Goal: Browse casually: Explore the website without a specific task or goal

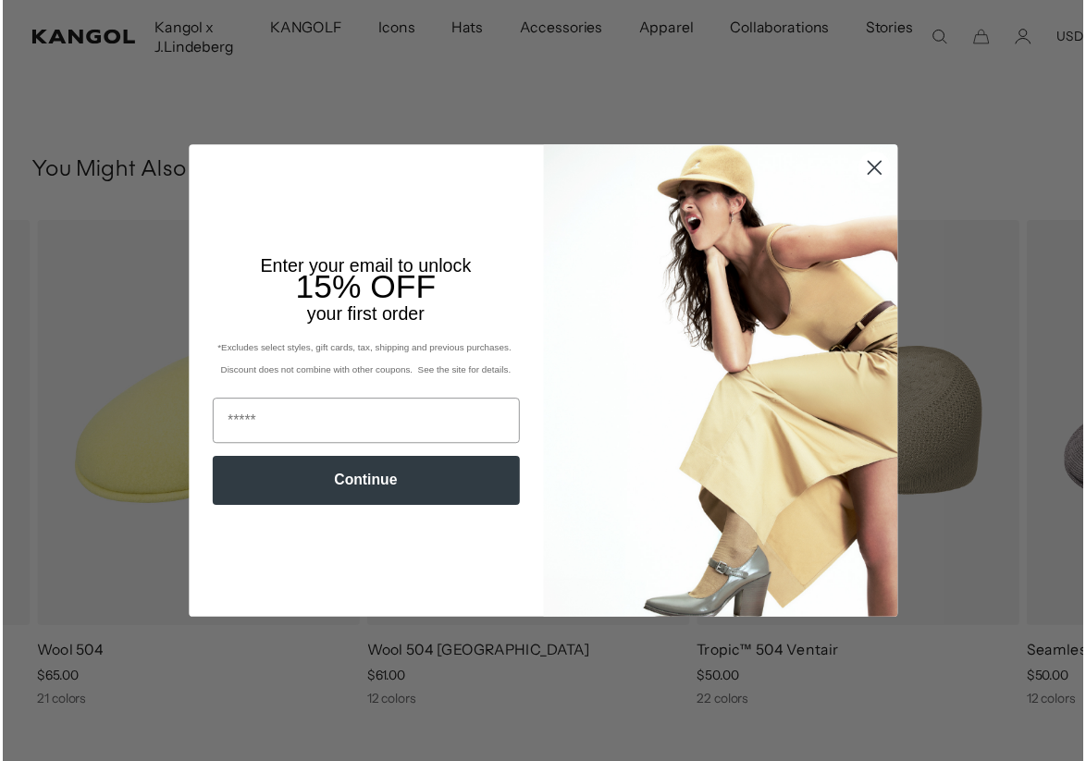
scroll to position [1332, 0]
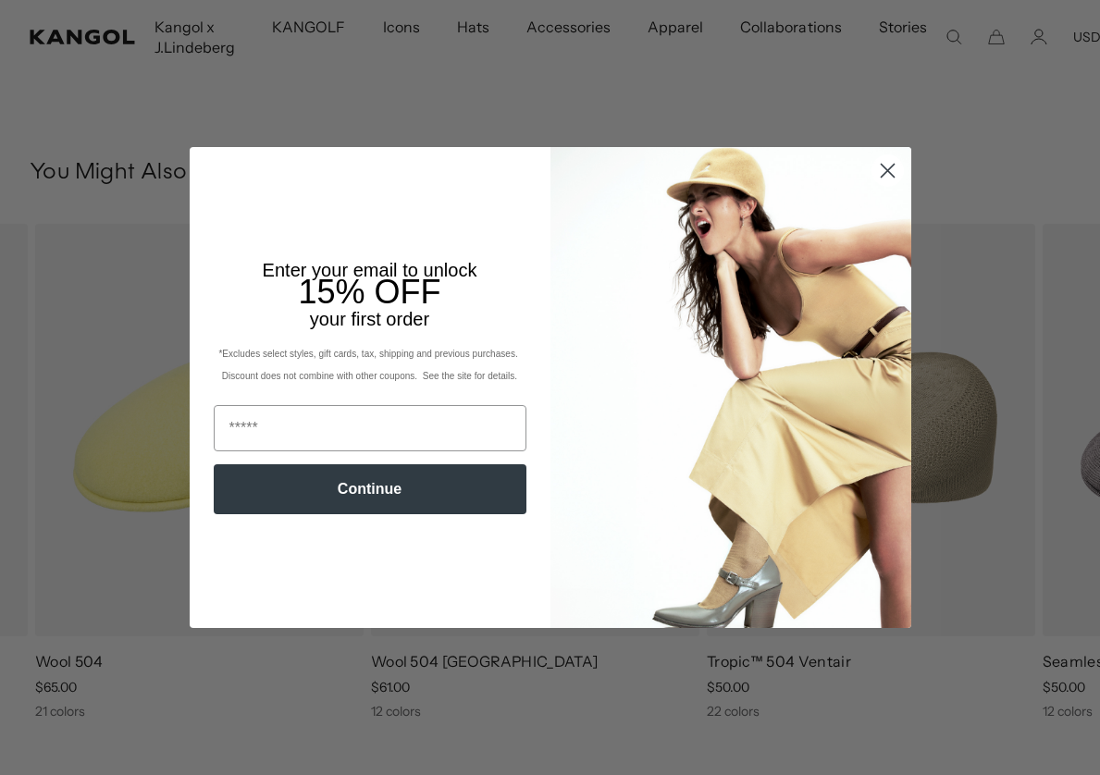
click at [880, 176] on circle "Close dialog" at bounding box center [886, 170] width 31 height 31
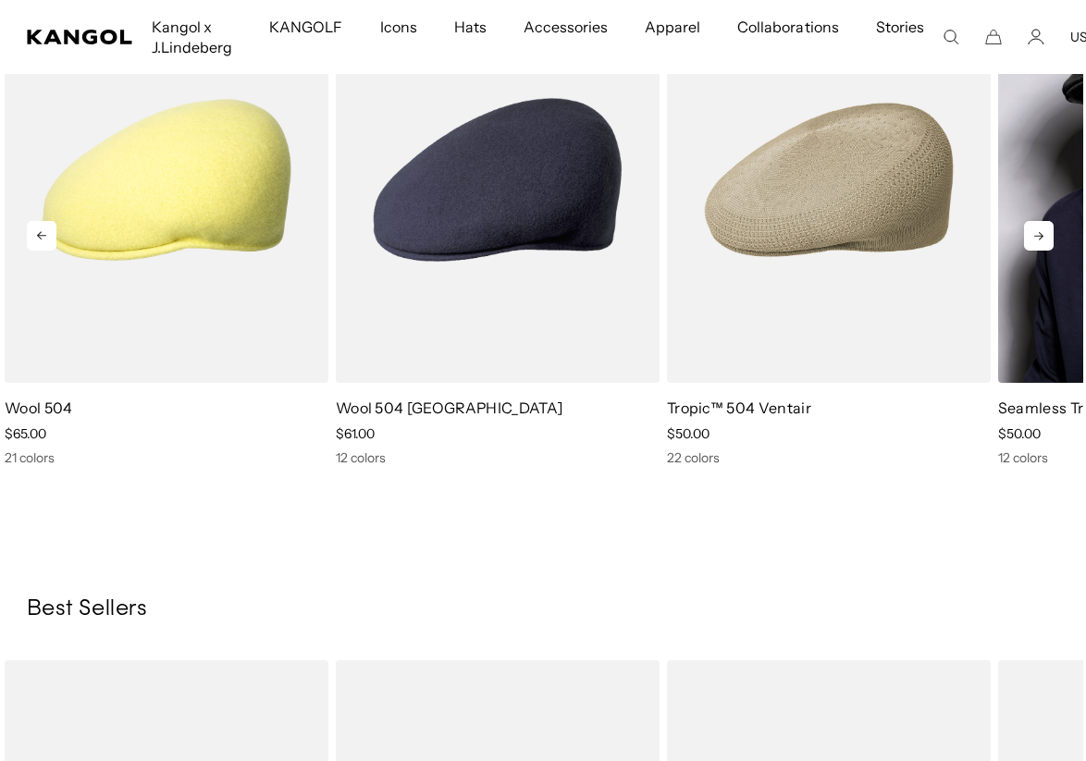
scroll to position [1565, 3]
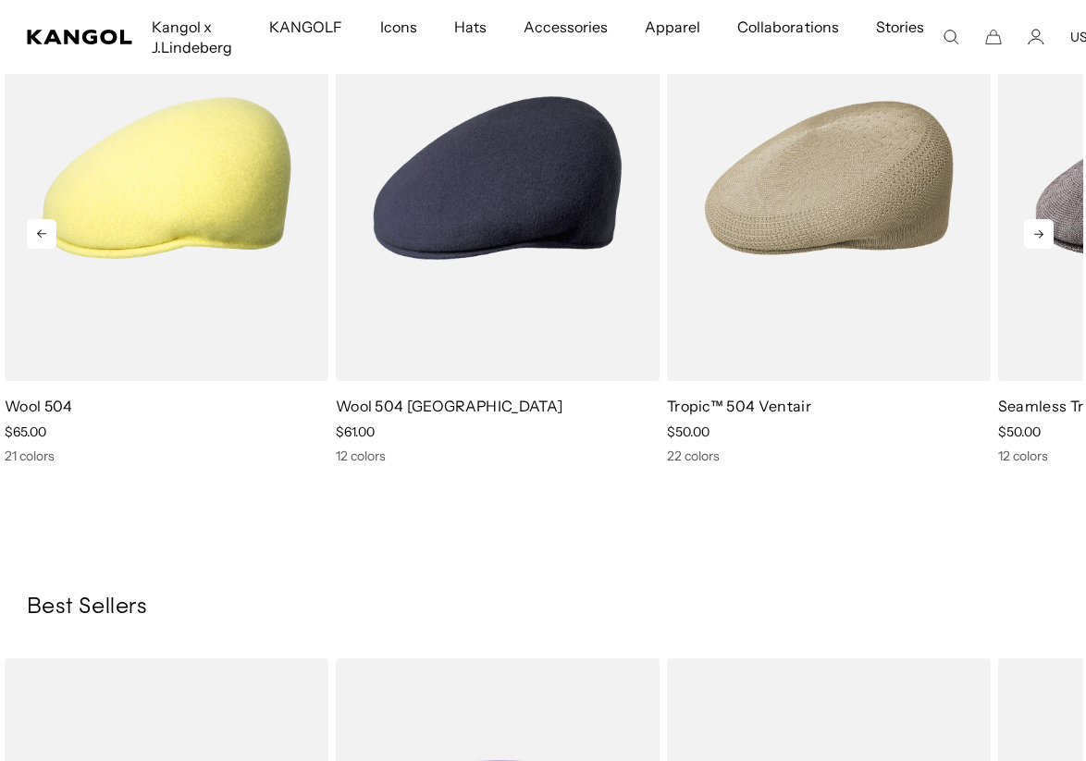
click at [1041, 234] on icon at bounding box center [1038, 234] width 9 height 8
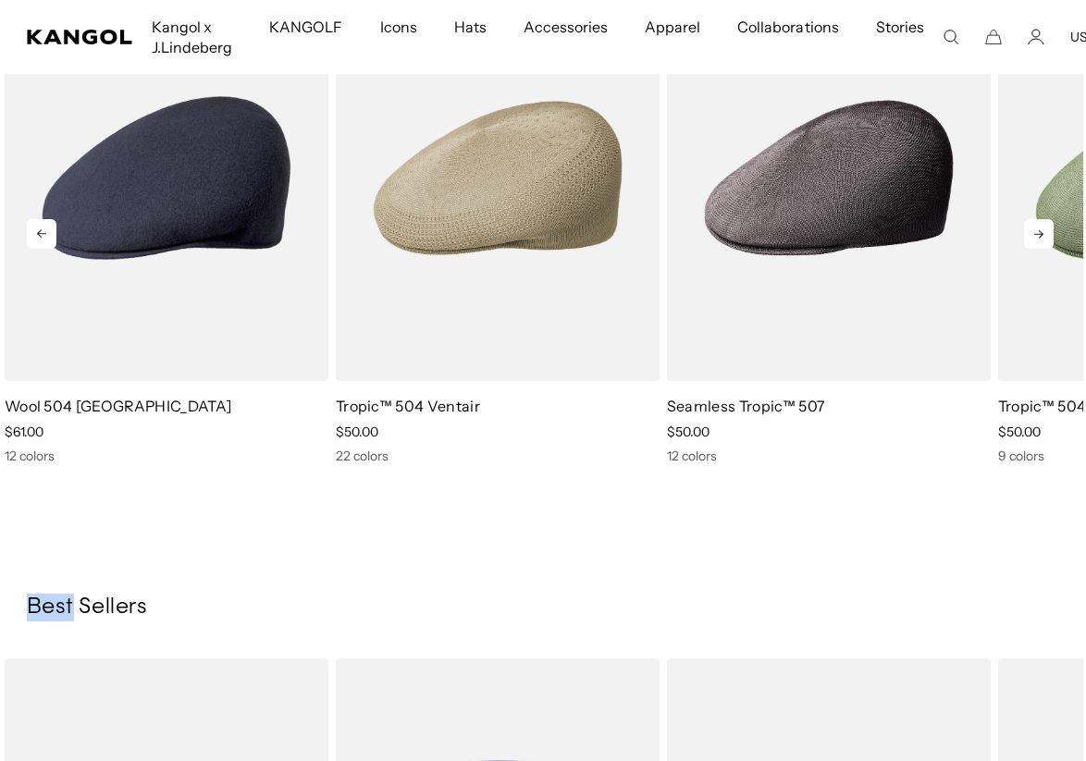
click at [1041, 234] on icon at bounding box center [1038, 234] width 9 height 8
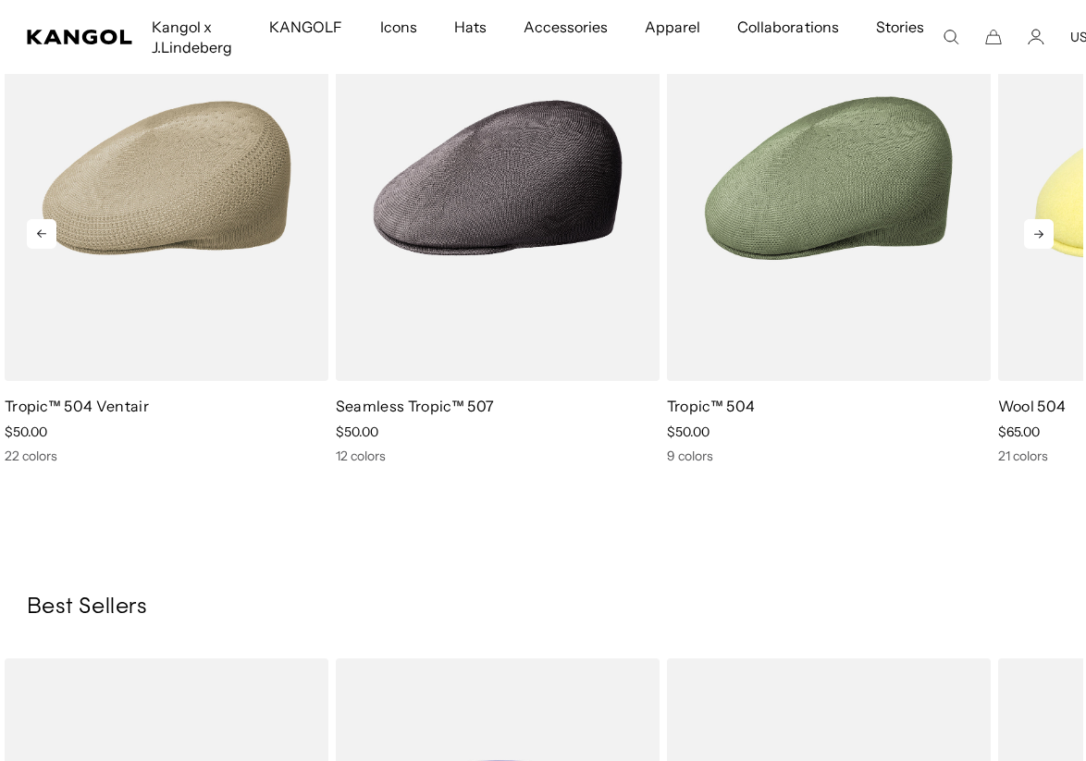
click at [1041, 234] on icon at bounding box center [1038, 234] width 9 height 8
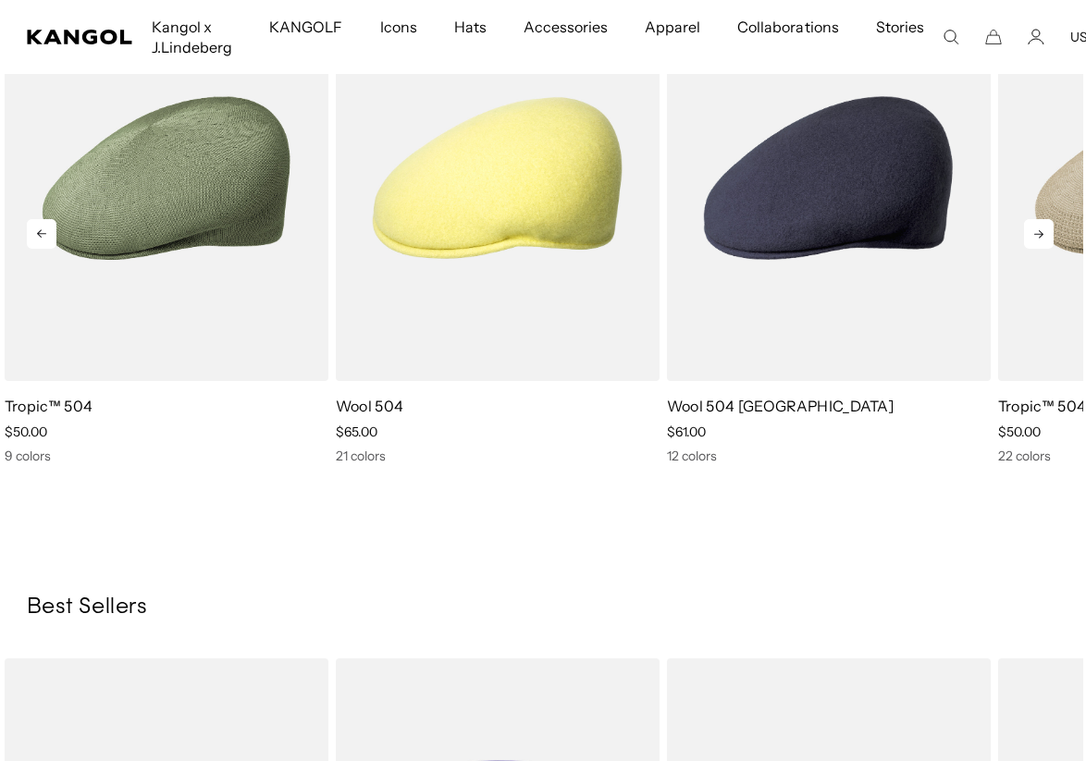
scroll to position [0, 381]
click at [1041, 234] on icon at bounding box center [1038, 234] width 9 height 8
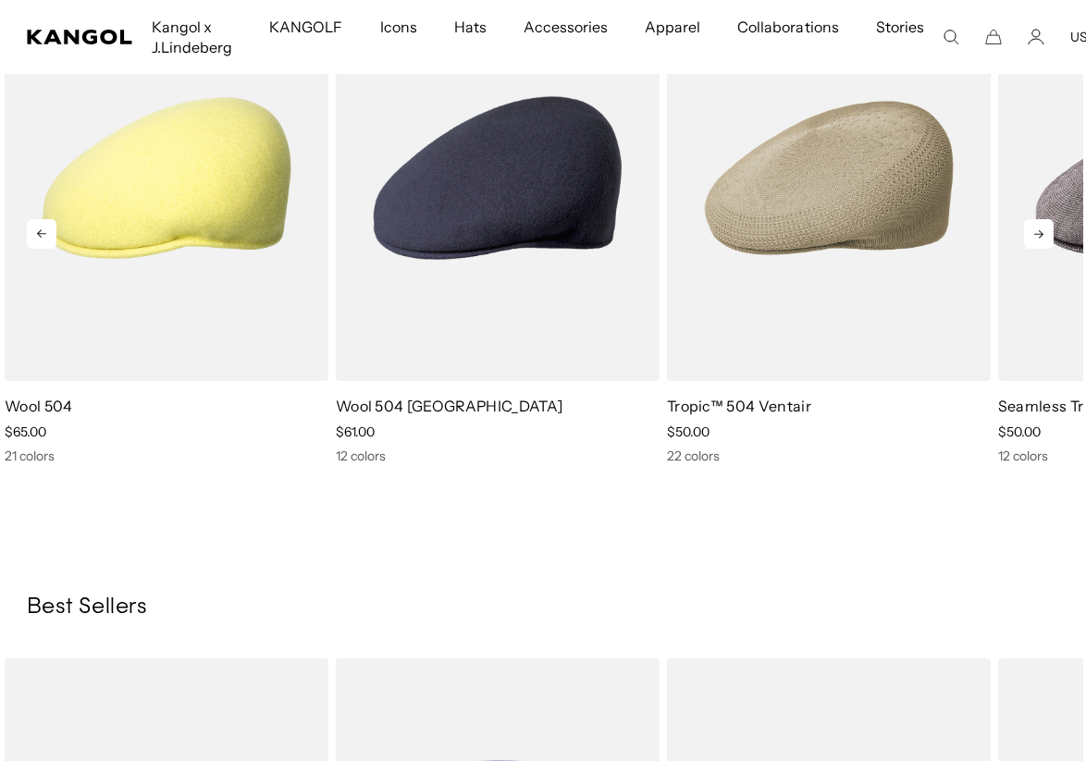
click at [1041, 234] on icon at bounding box center [1038, 234] width 9 height 8
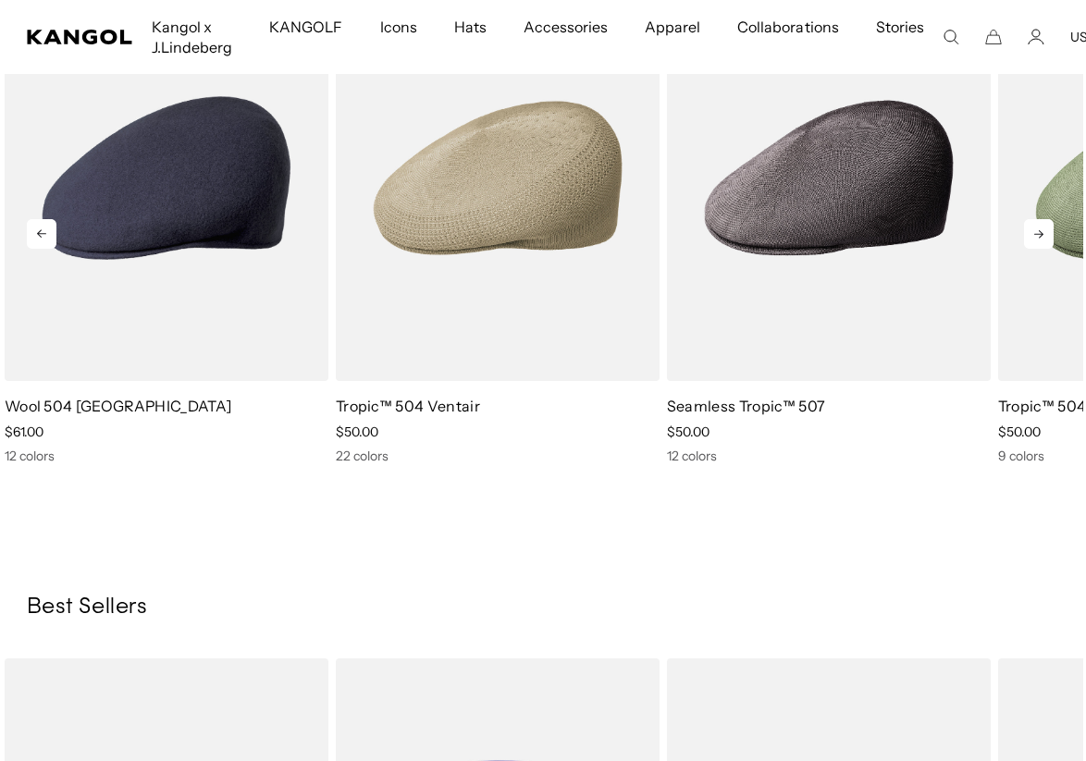
click at [1041, 234] on icon at bounding box center [1038, 234] width 9 height 8
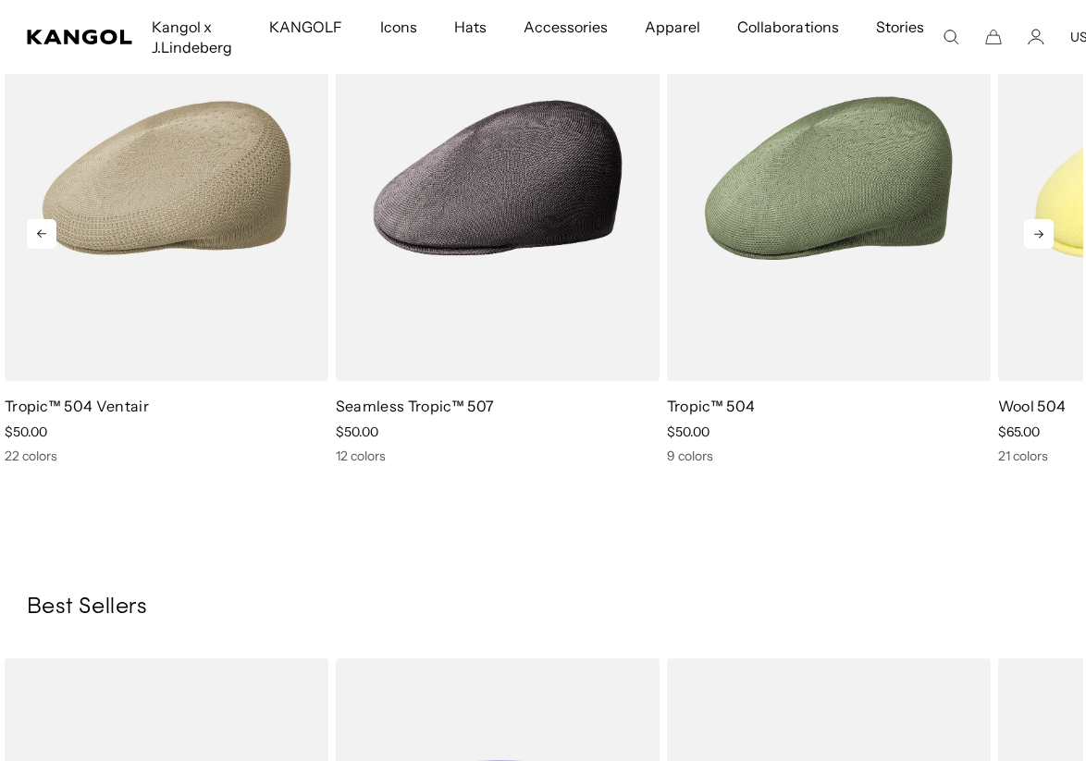
click at [1041, 234] on icon at bounding box center [1038, 234] width 9 height 8
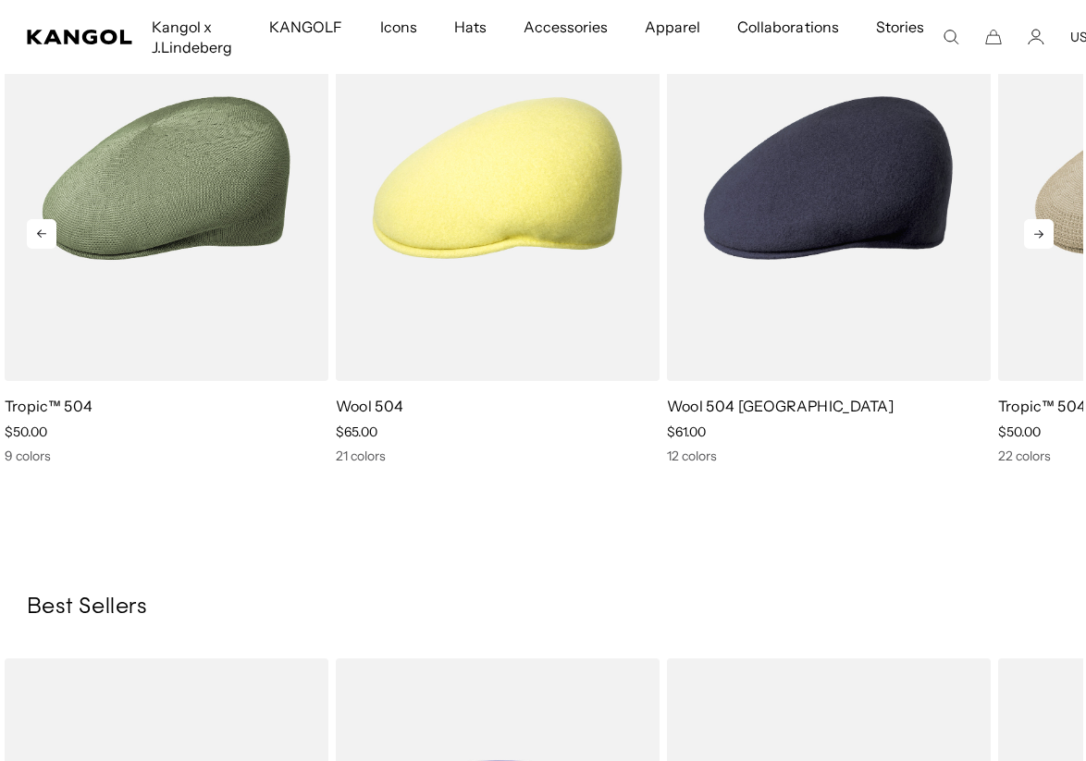
click at [1041, 234] on icon at bounding box center [1038, 234] width 9 height 8
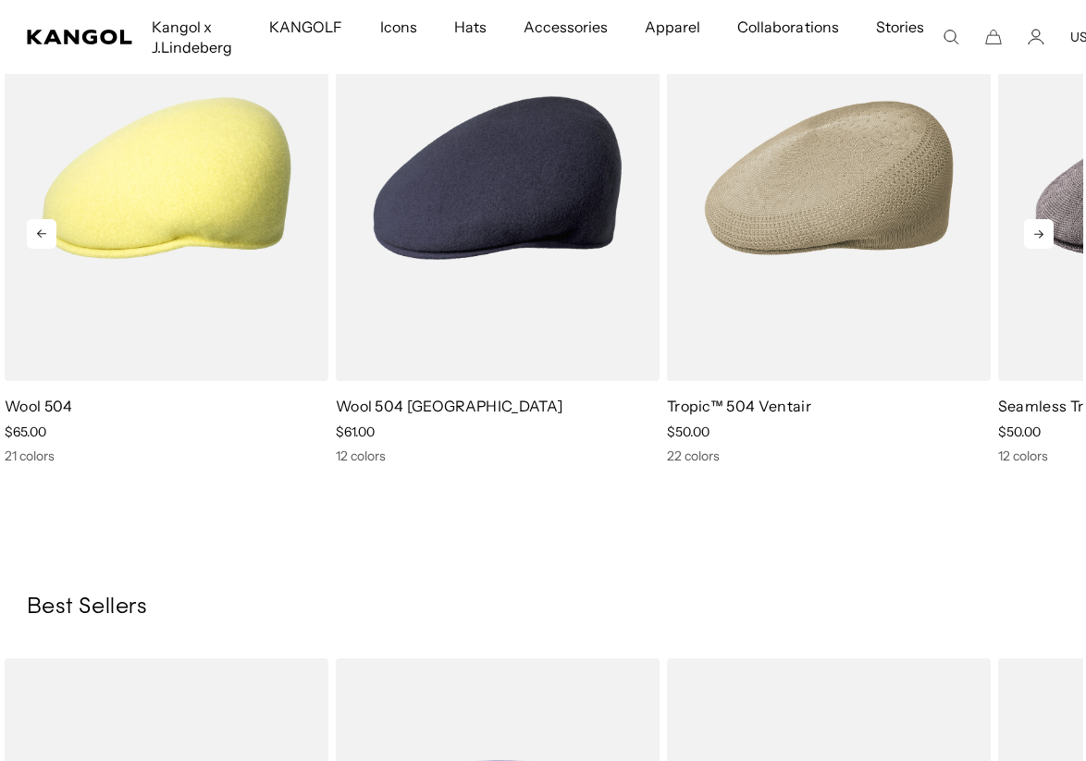
click at [1041, 234] on icon at bounding box center [1038, 234] width 9 height 8
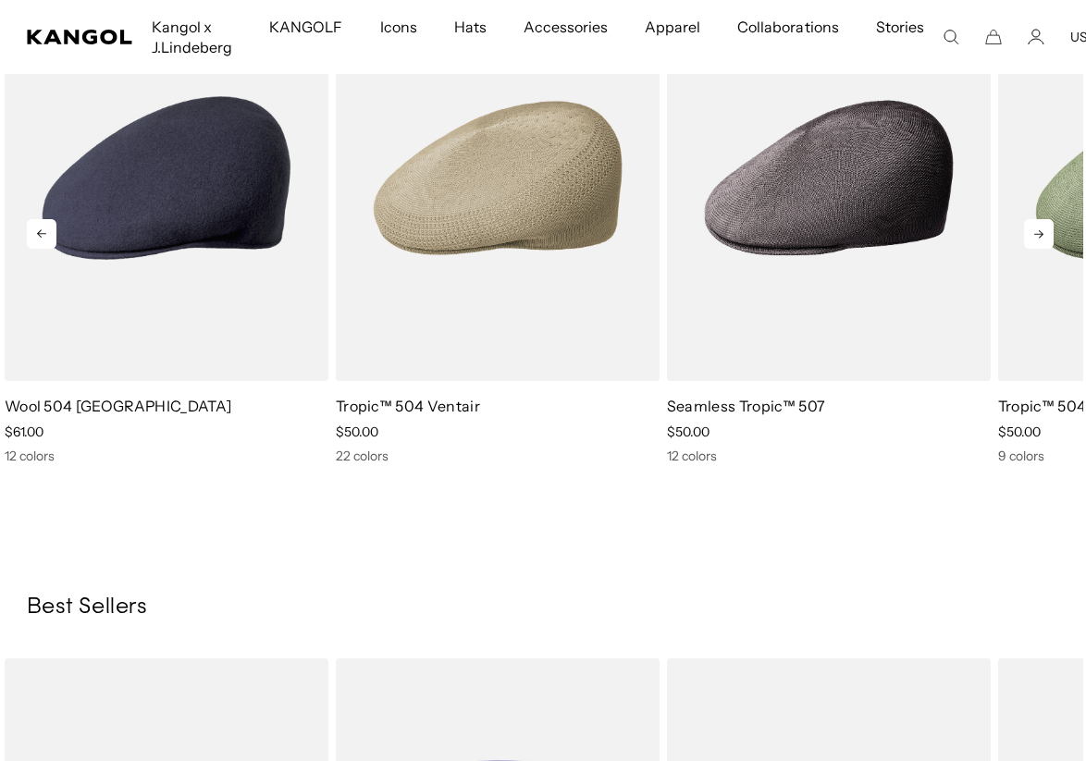
click at [1041, 234] on icon at bounding box center [1038, 234] width 9 height 8
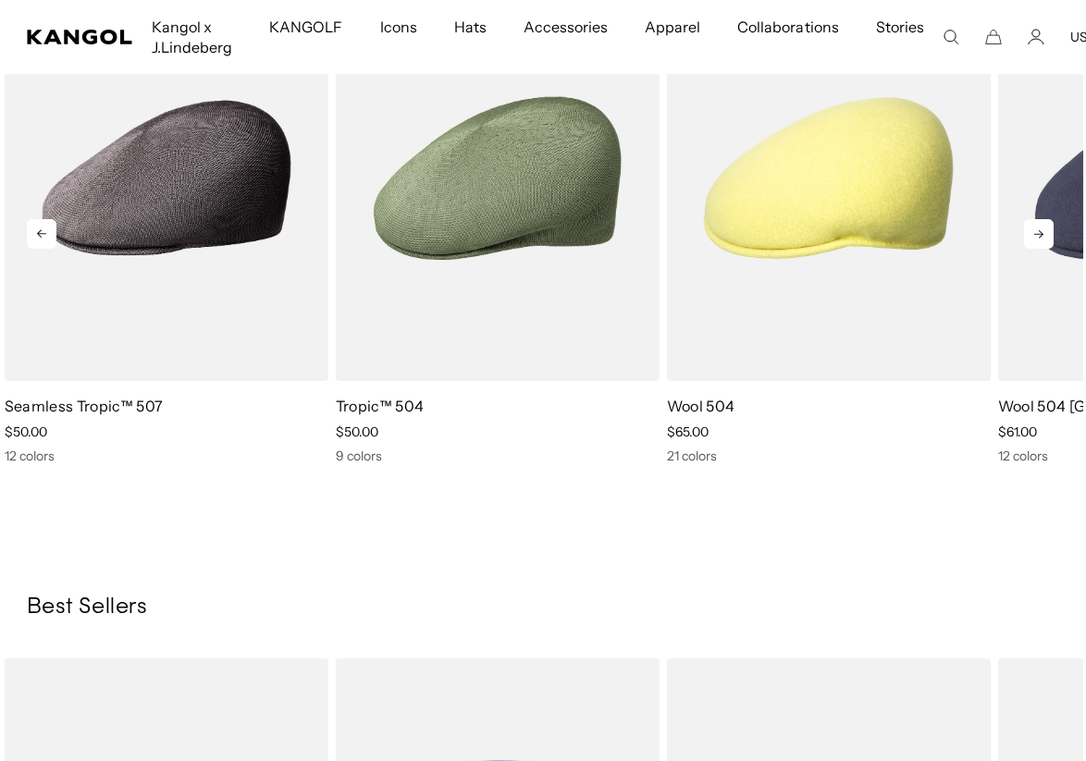
click at [1041, 234] on icon at bounding box center [1038, 234] width 9 height 8
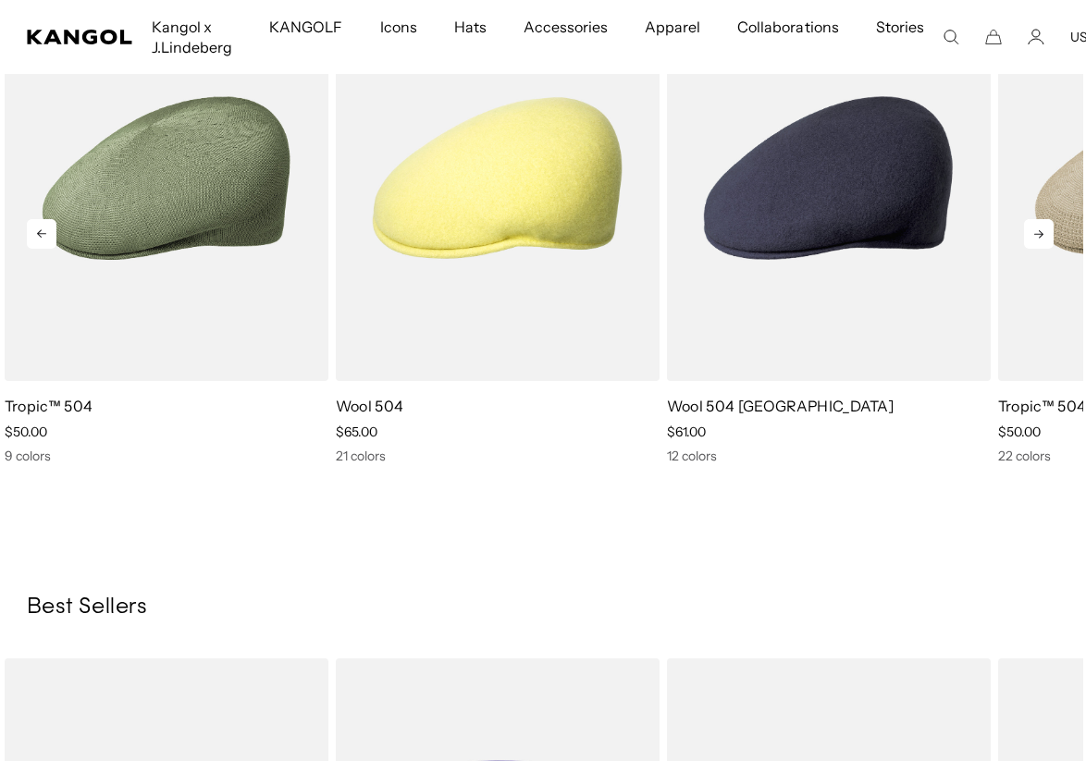
click at [1041, 234] on icon at bounding box center [1038, 234] width 9 height 8
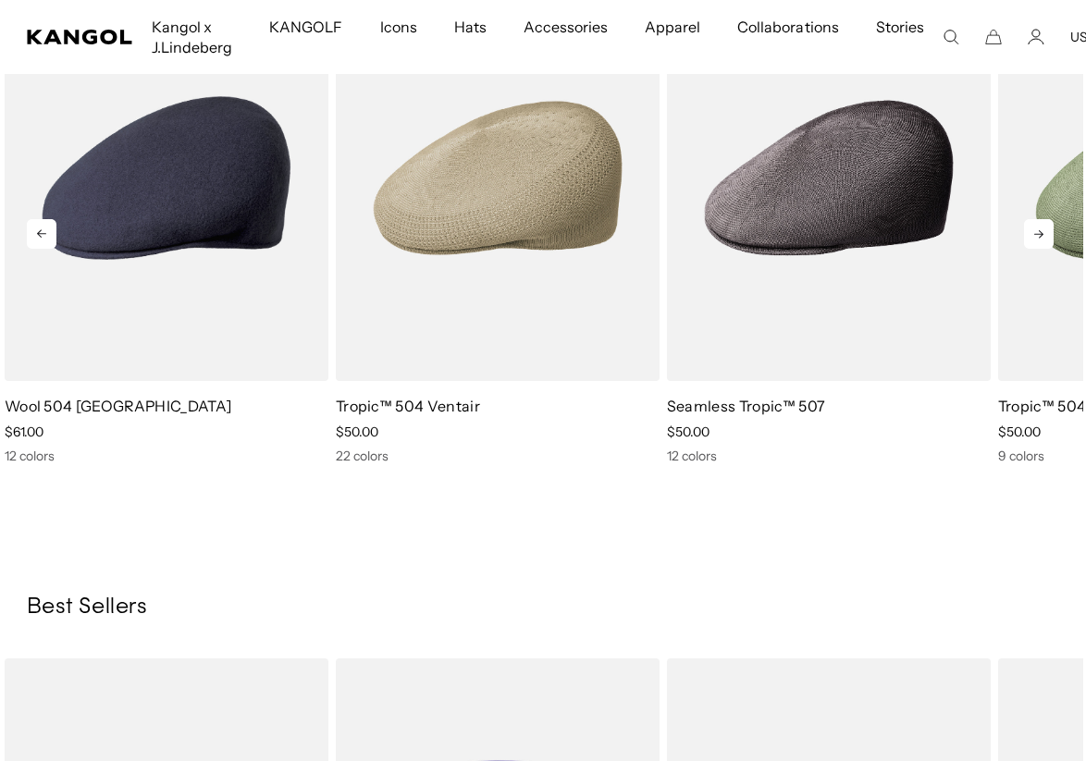
click at [1041, 234] on icon at bounding box center [1038, 234] width 9 height 8
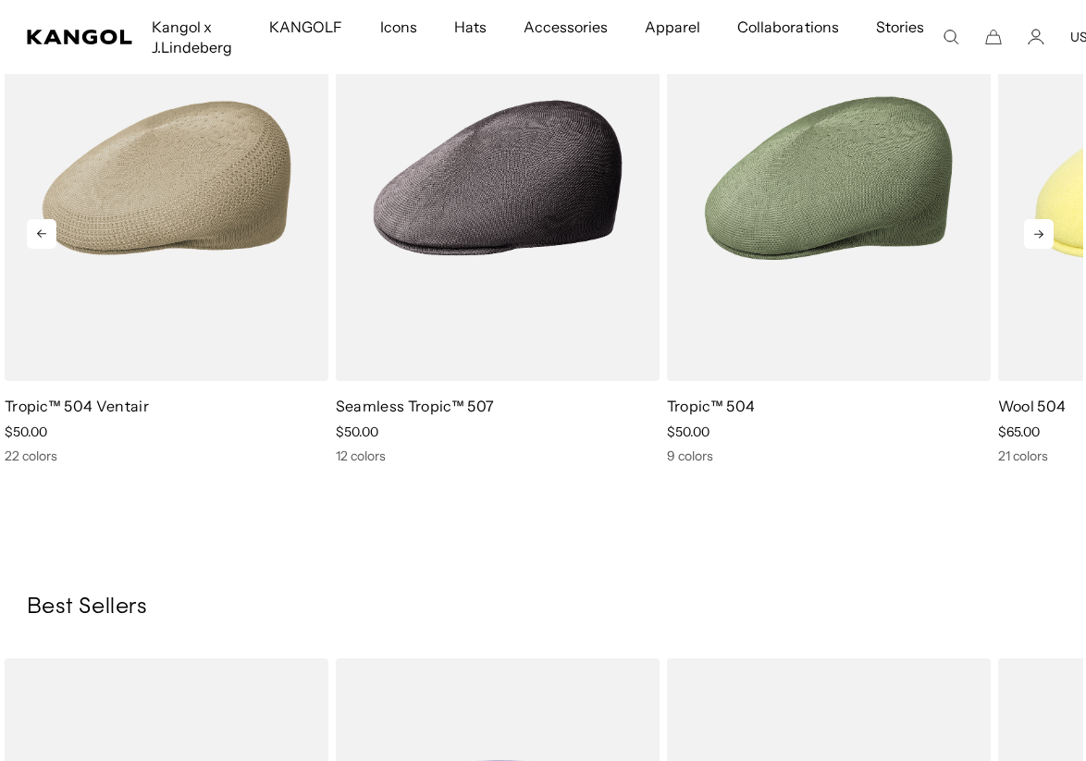
click at [1041, 234] on icon at bounding box center [1038, 234] width 9 height 8
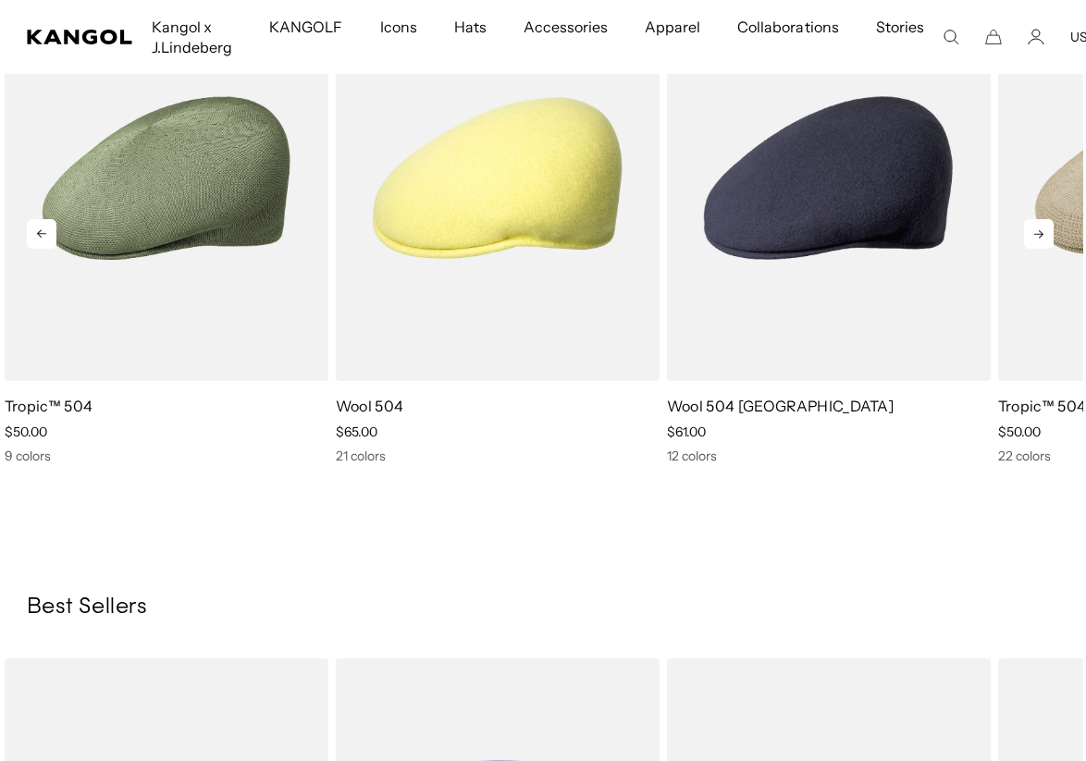
click at [1041, 234] on icon at bounding box center [1038, 234] width 9 height 8
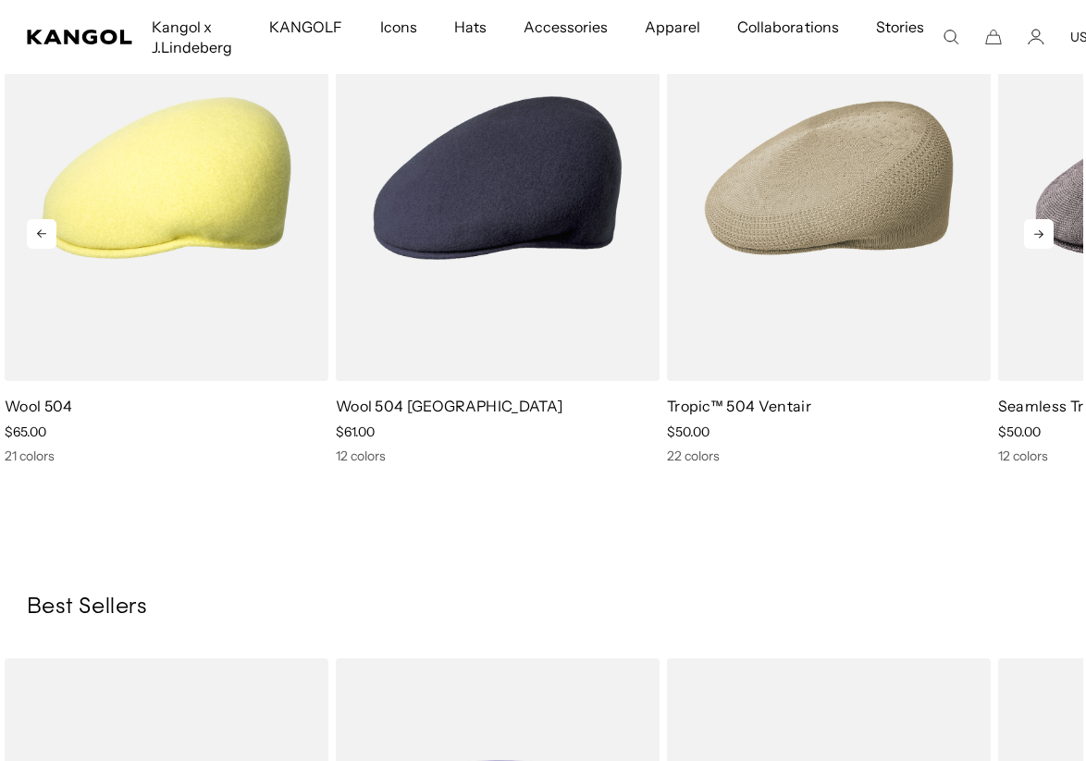
scroll to position [0, 0]
click at [1041, 234] on icon at bounding box center [1038, 234] width 9 height 8
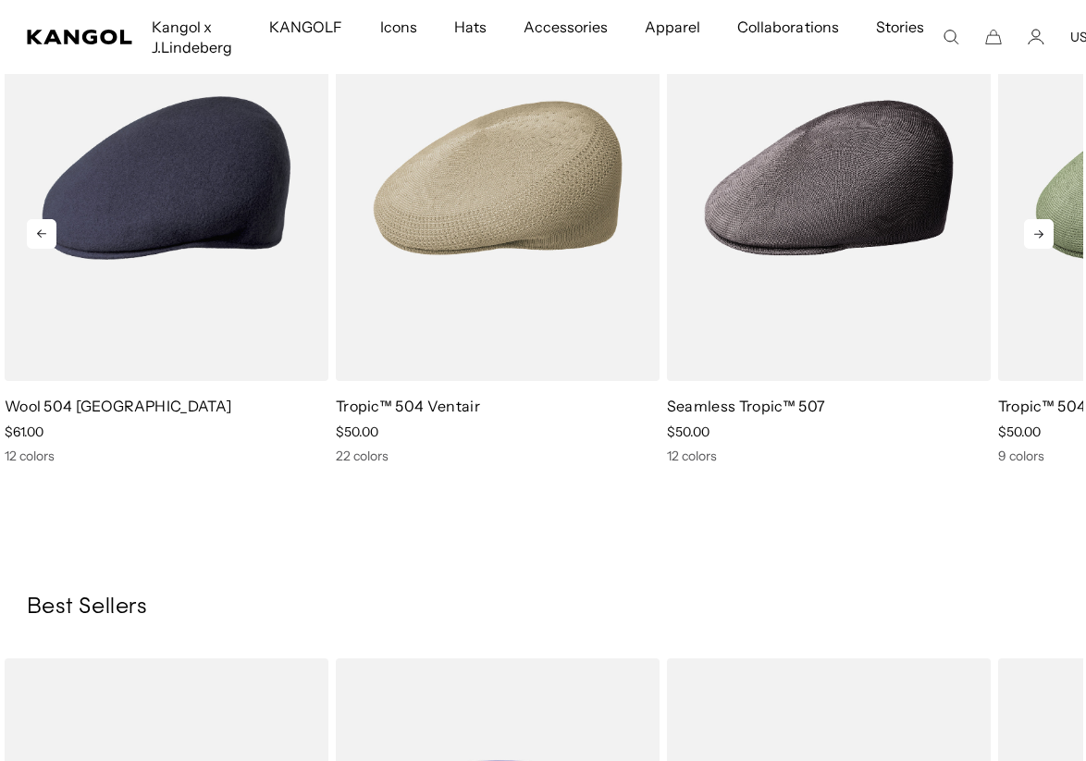
click at [1041, 234] on icon at bounding box center [1038, 234] width 9 height 8
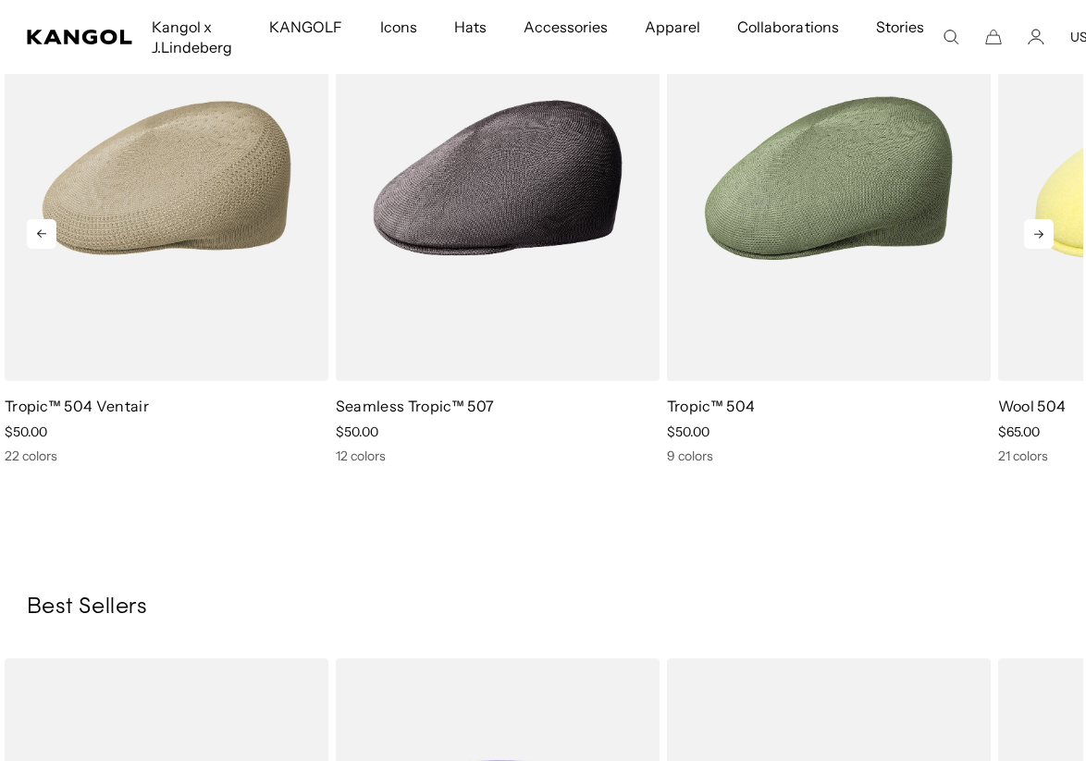
click at [1041, 234] on icon at bounding box center [1038, 234] width 9 height 8
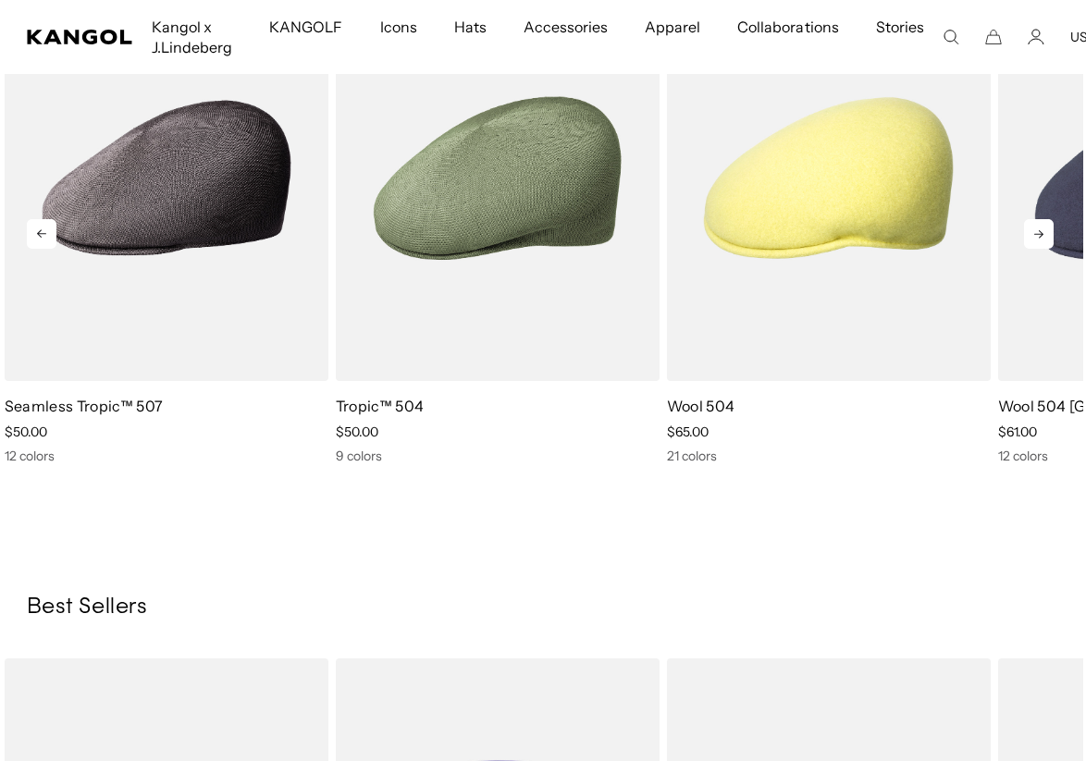
click at [1041, 234] on icon at bounding box center [1038, 234] width 9 height 8
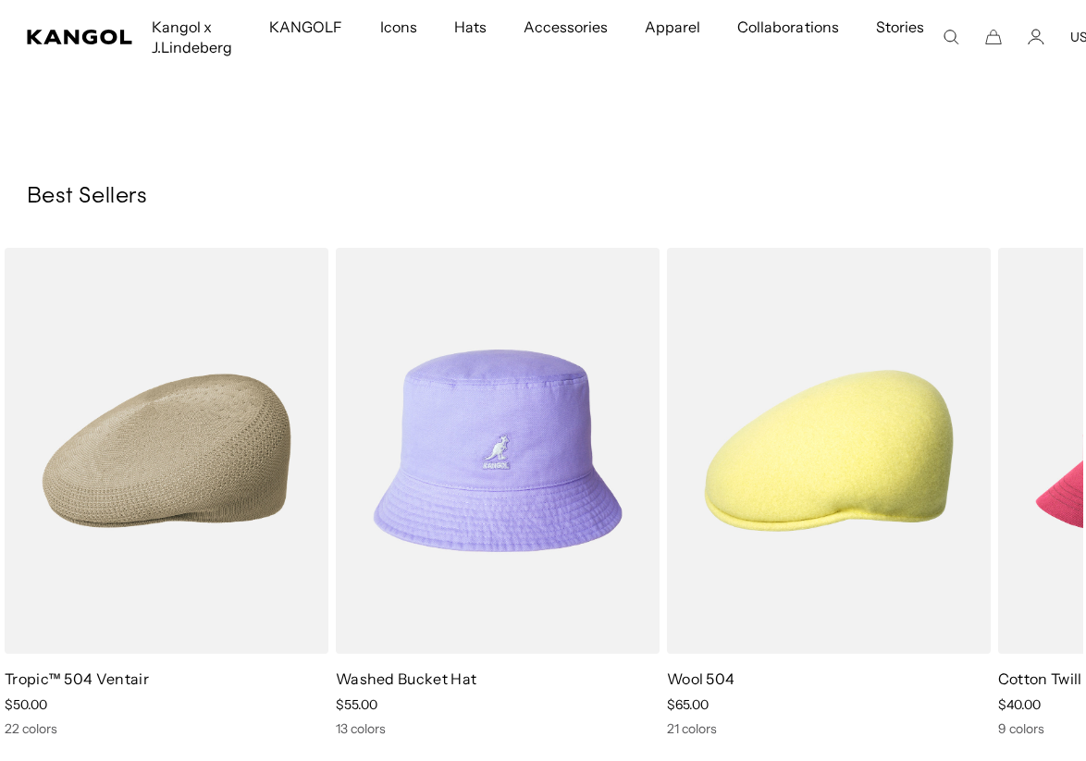
scroll to position [1975, 3]
click at [1040, 512] on icon at bounding box center [1039, 509] width 30 height 30
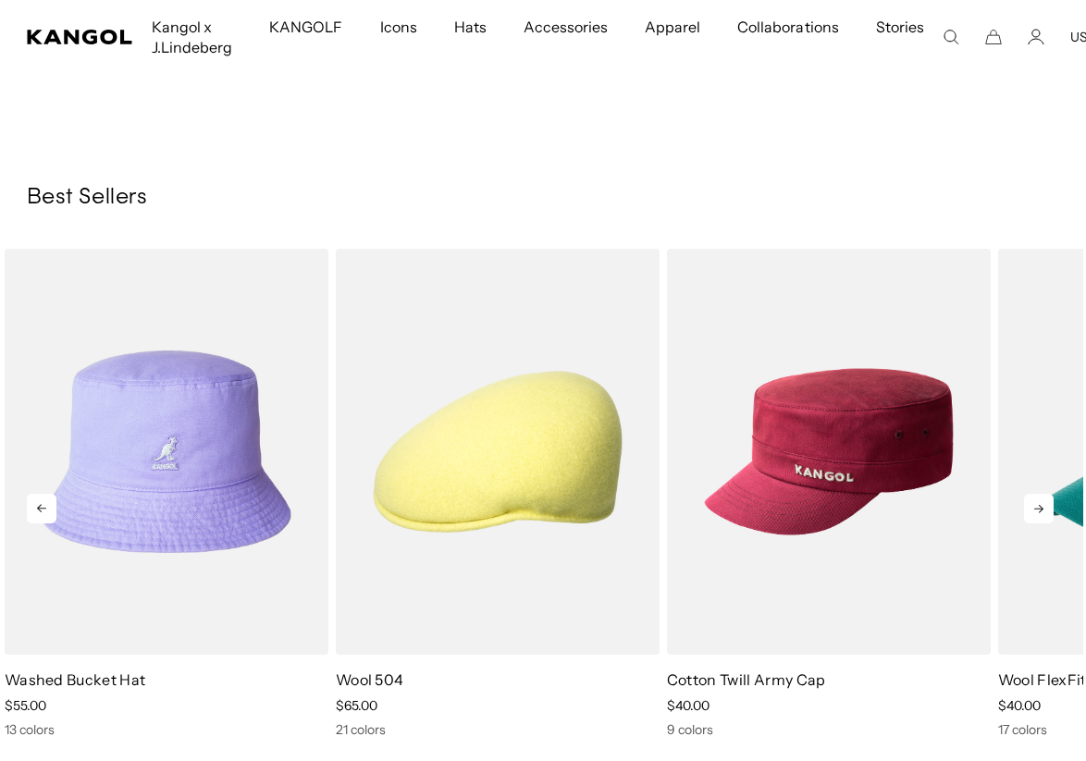
click at [1040, 512] on icon at bounding box center [1039, 509] width 30 height 30
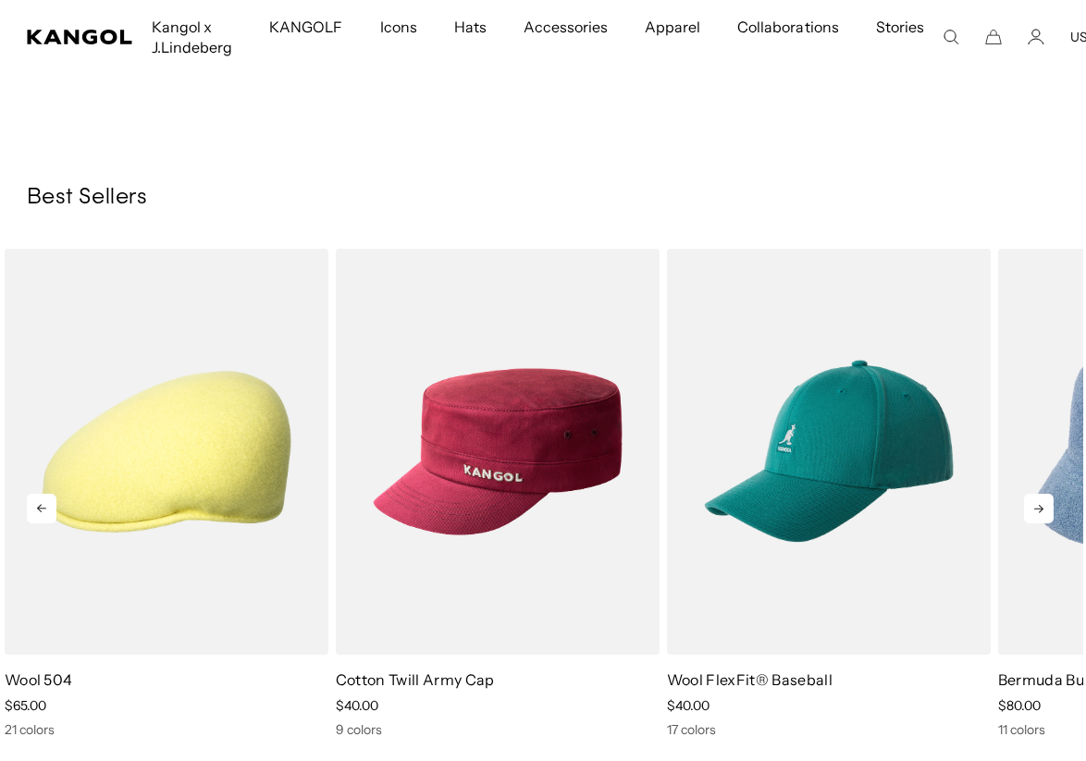
click at [1040, 512] on icon at bounding box center [1039, 509] width 30 height 30
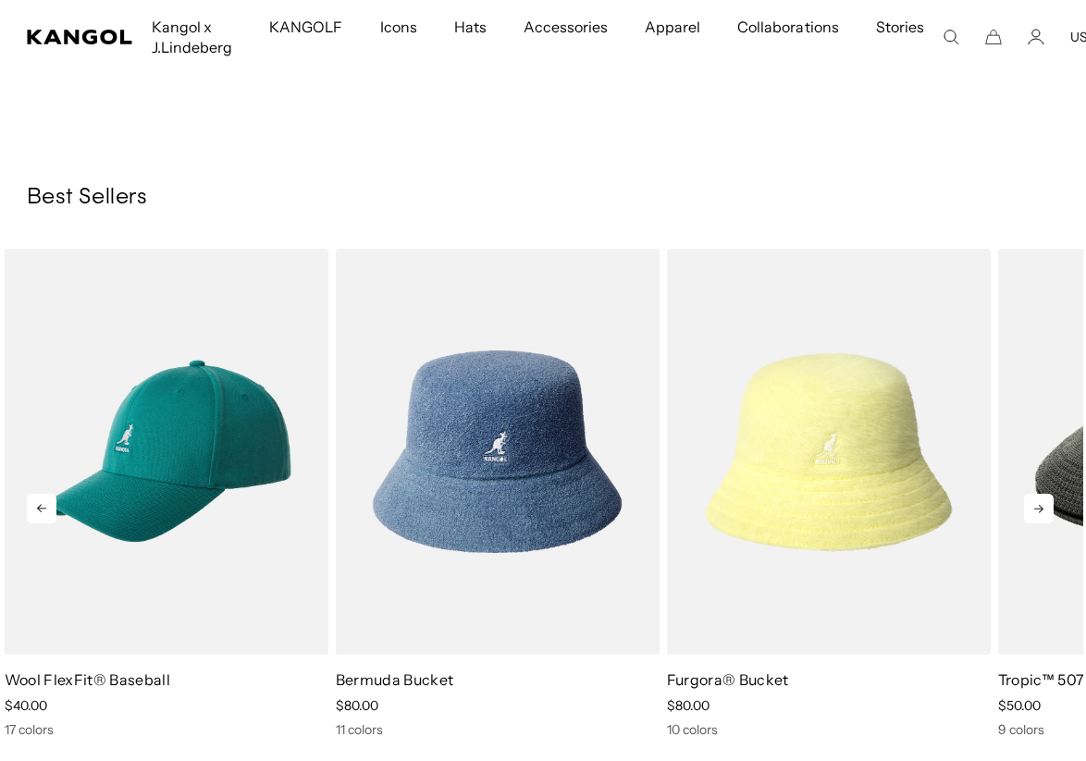
click at [1040, 512] on icon at bounding box center [1039, 509] width 30 height 30
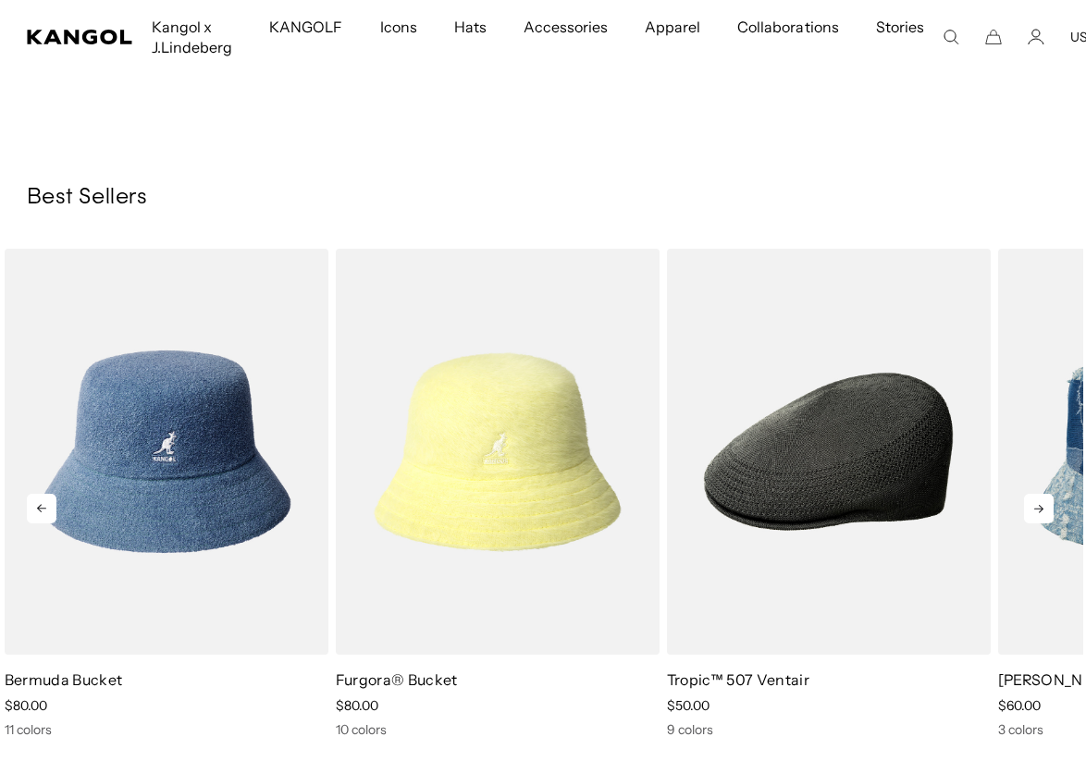
click at [1040, 512] on icon at bounding box center [1039, 509] width 30 height 30
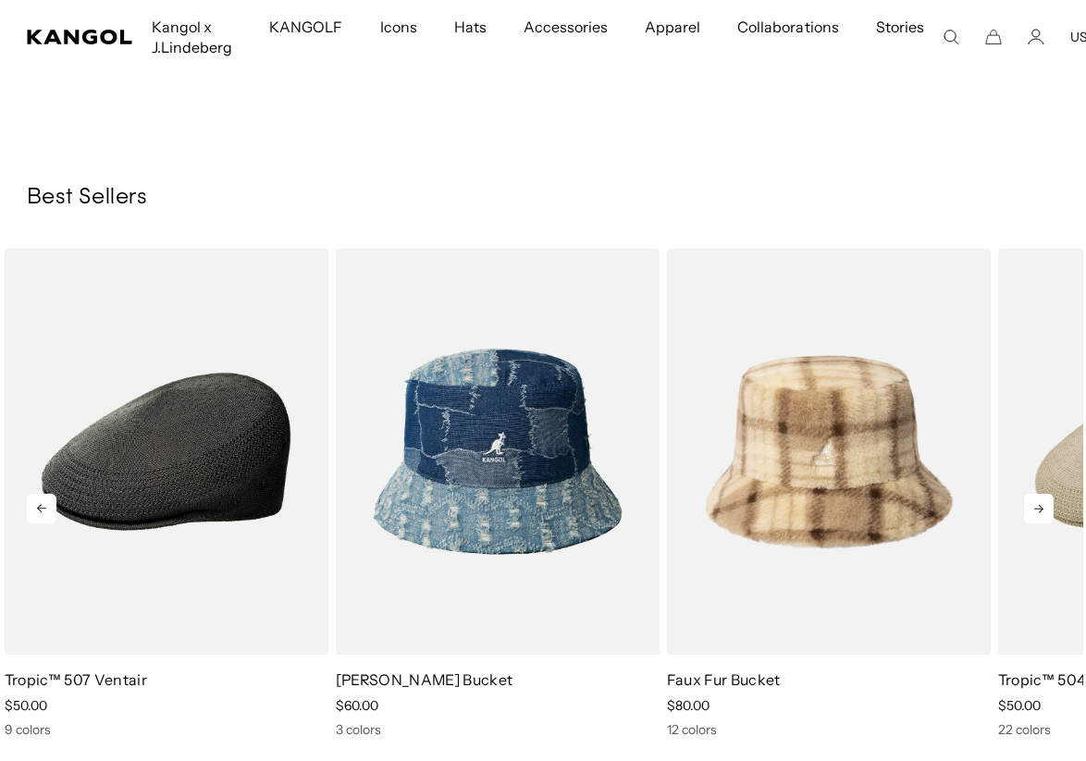
click at [1040, 512] on icon at bounding box center [1039, 509] width 30 height 30
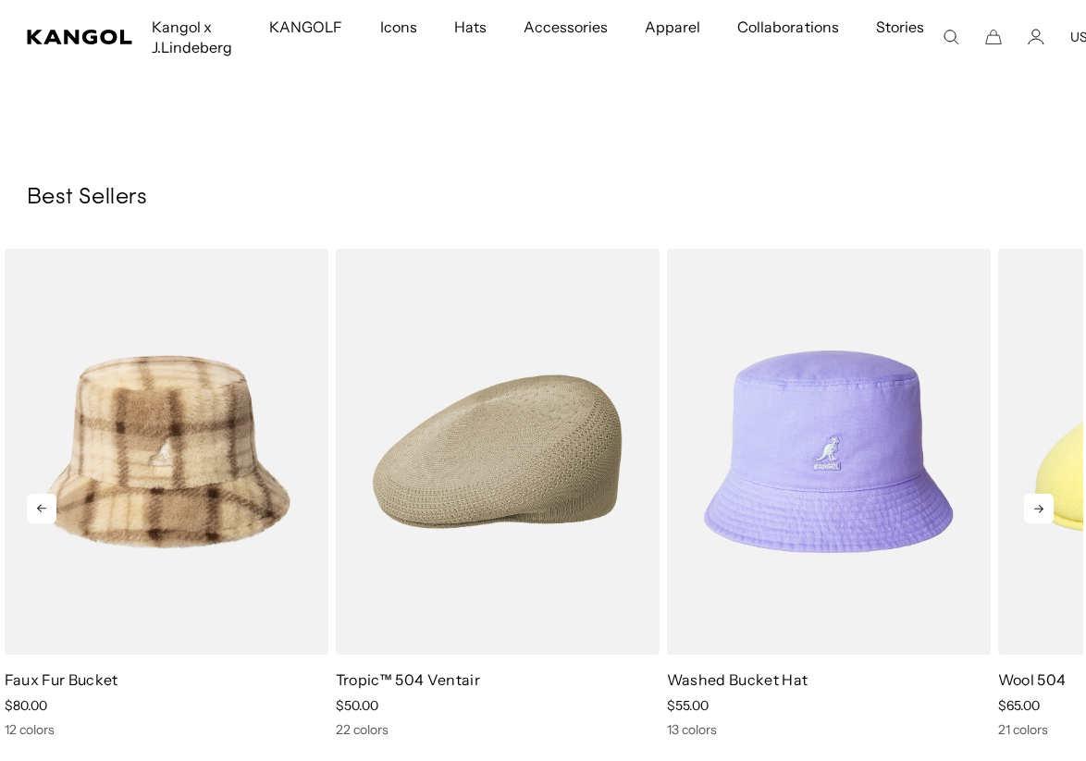
click at [1040, 512] on icon at bounding box center [1039, 509] width 30 height 30
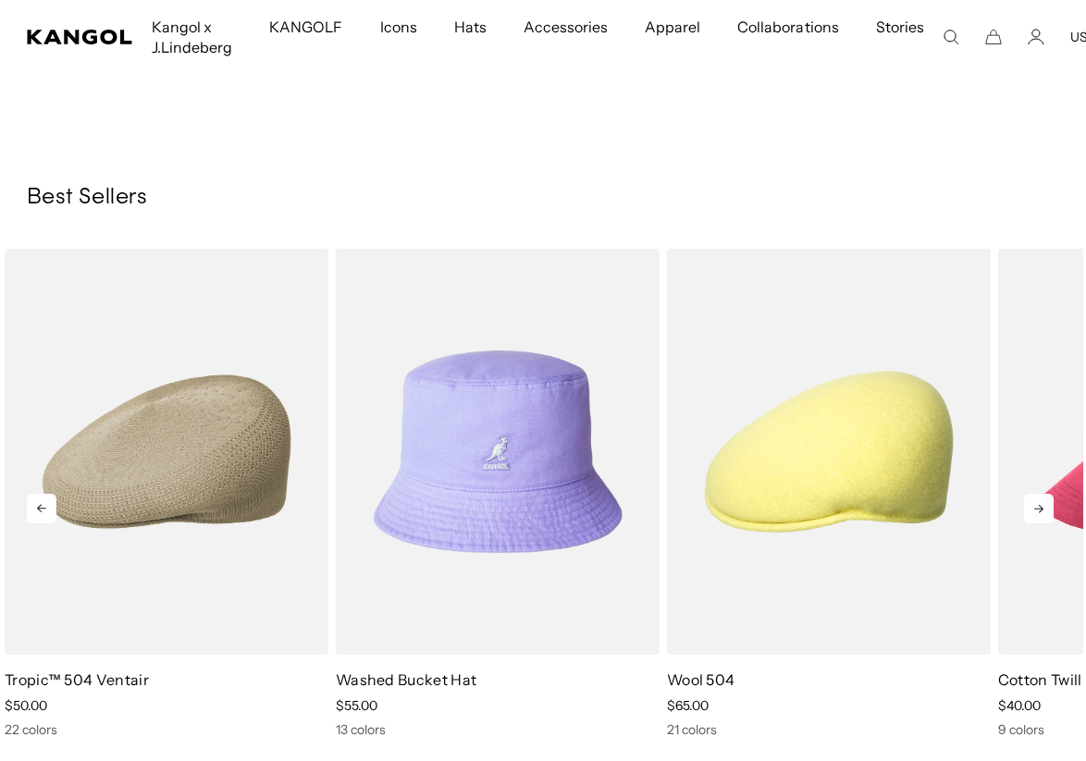
click at [1040, 512] on icon at bounding box center [1039, 509] width 30 height 30
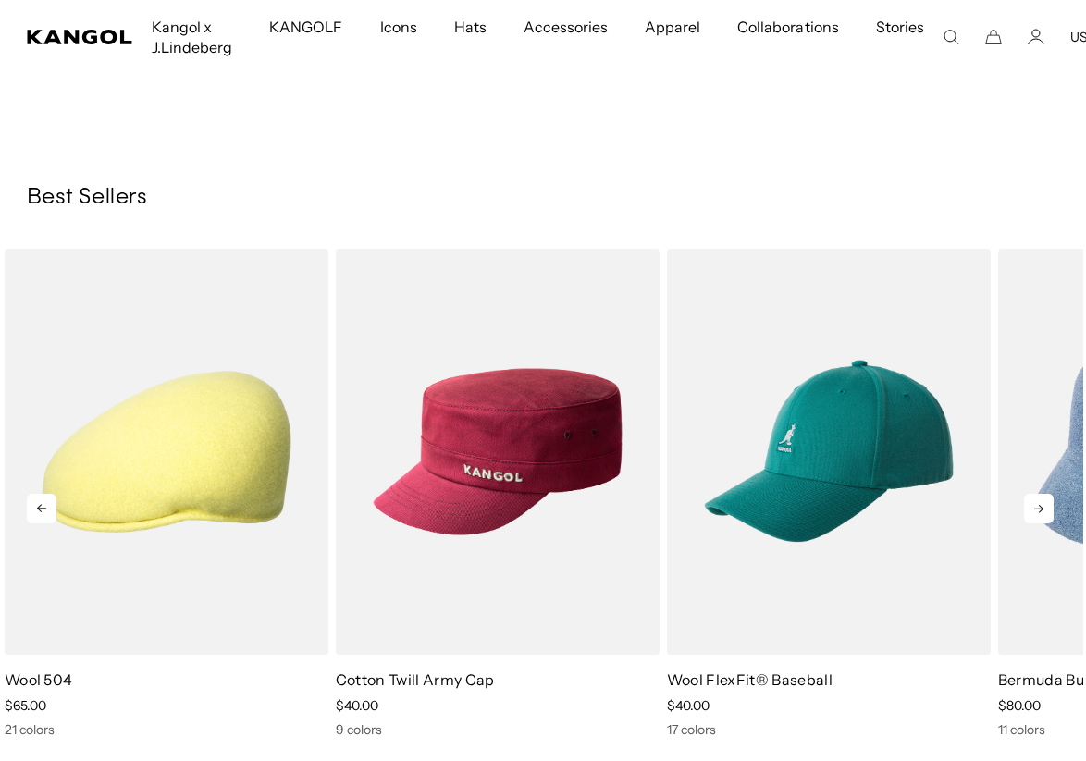
click at [1040, 512] on icon at bounding box center [1039, 509] width 30 height 30
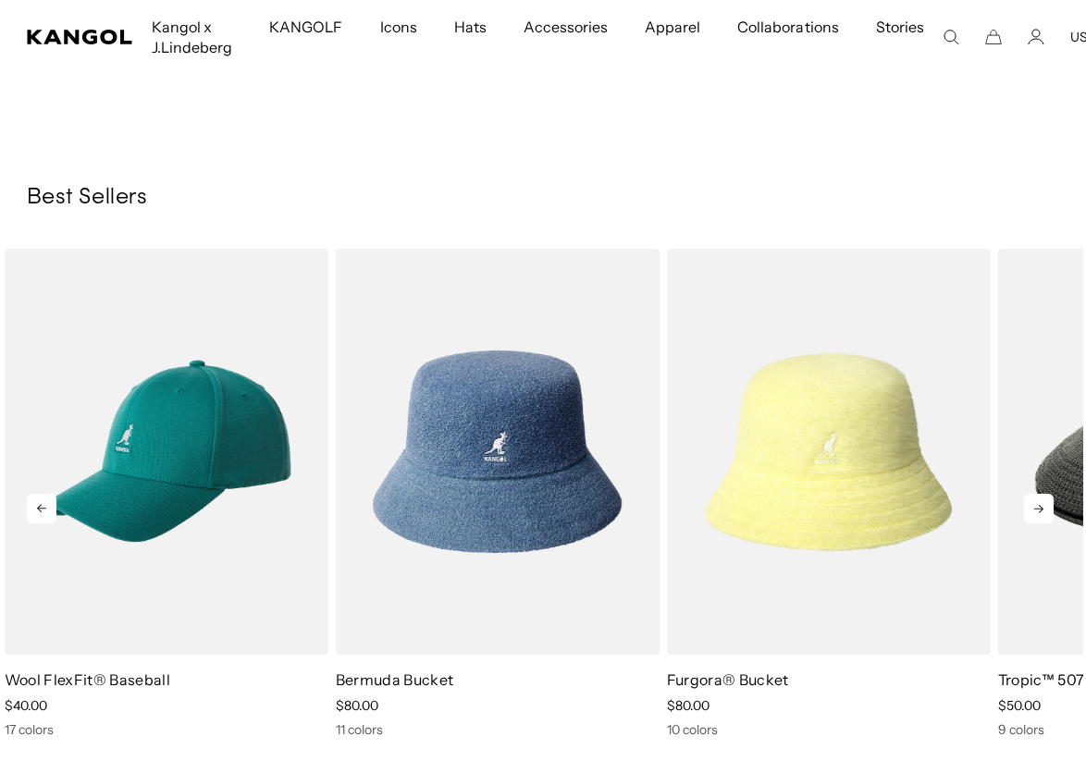
click at [1040, 512] on icon at bounding box center [1039, 509] width 30 height 30
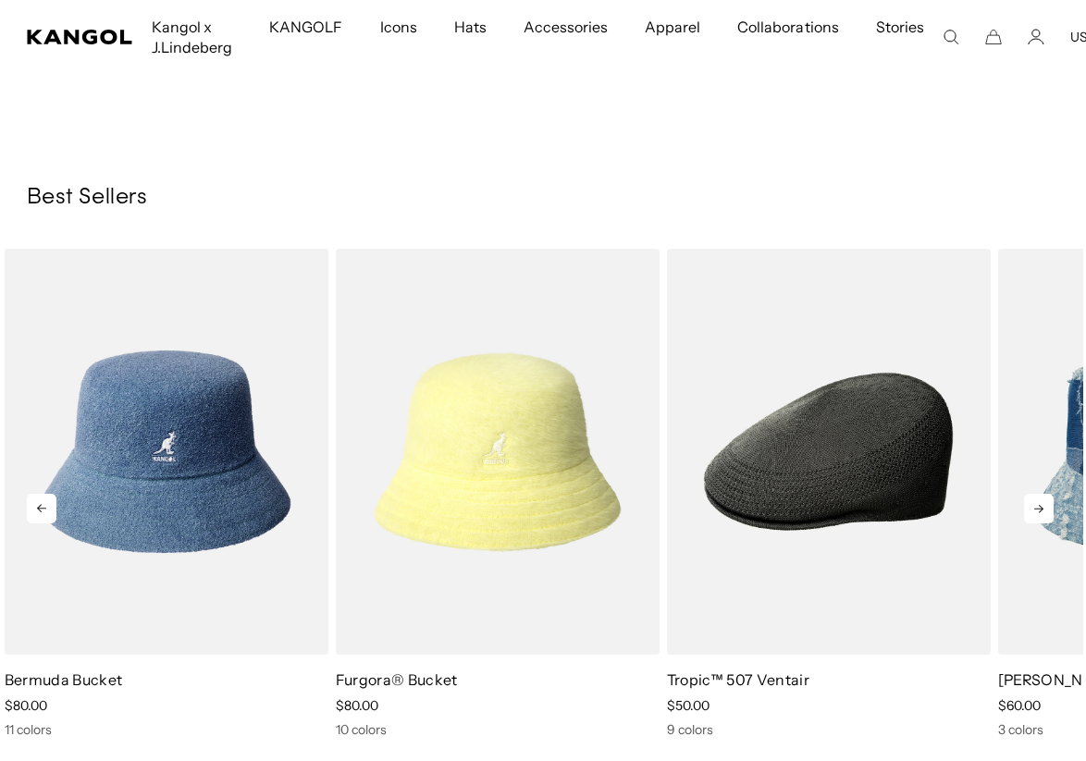
click at [1040, 512] on icon at bounding box center [1039, 509] width 30 height 30
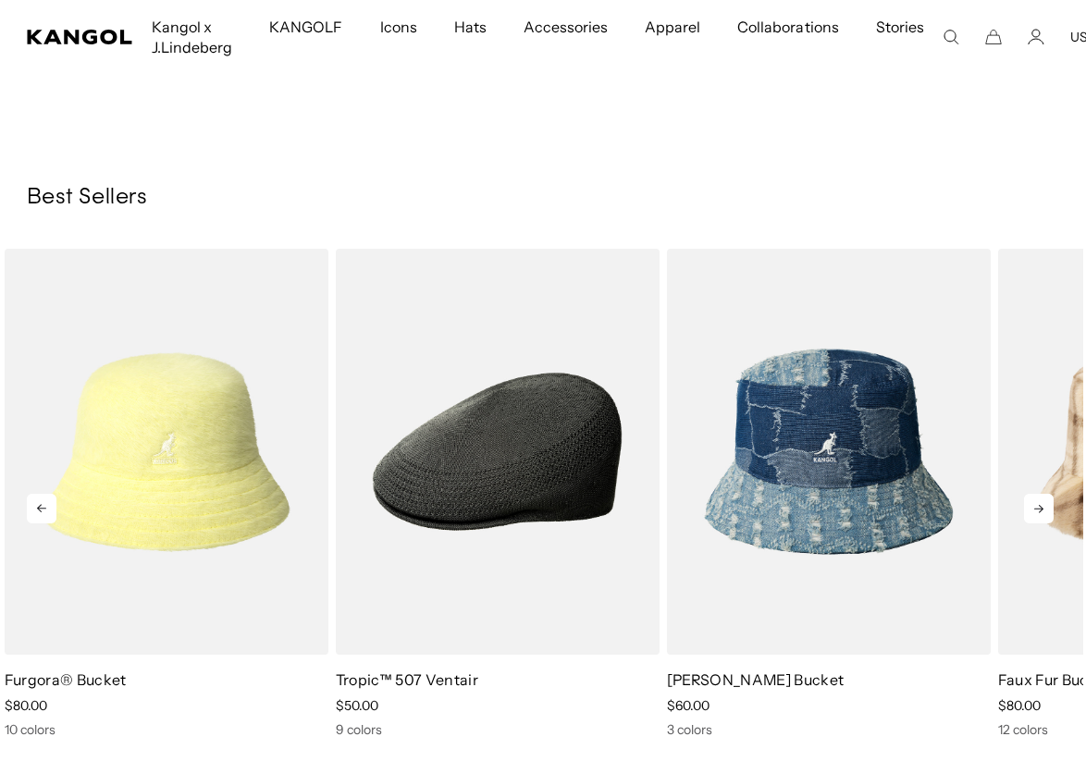
click at [1040, 512] on icon at bounding box center [1039, 509] width 30 height 30
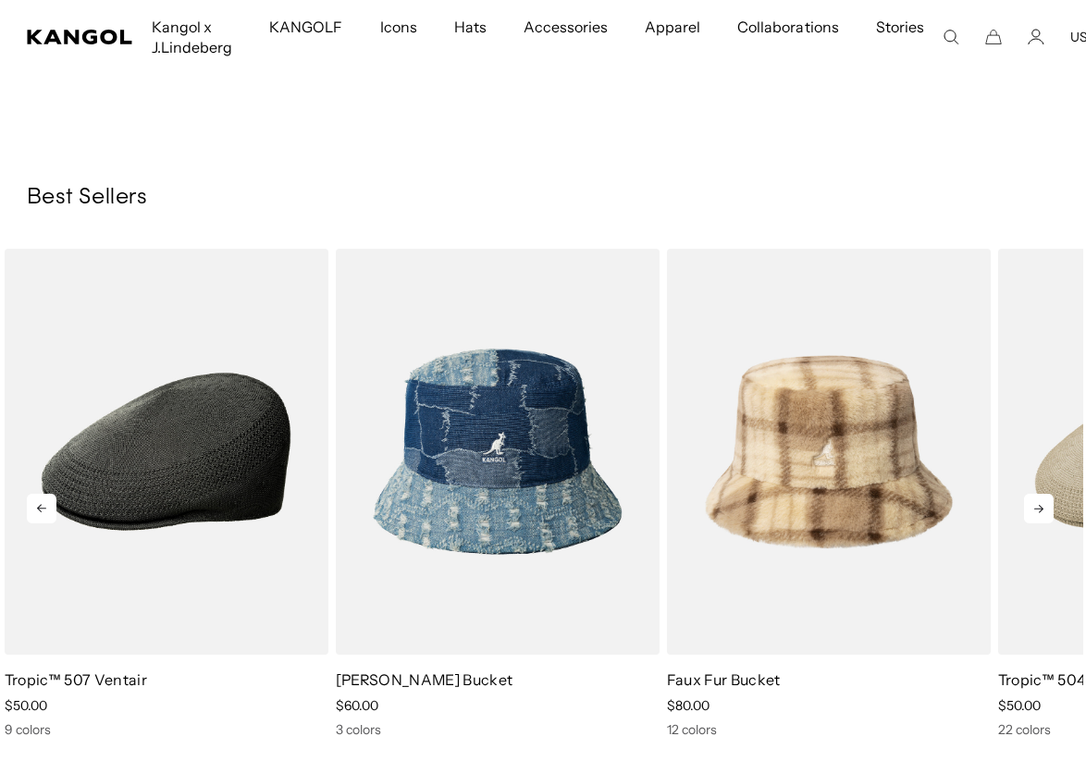
click at [1040, 512] on icon at bounding box center [1039, 509] width 30 height 30
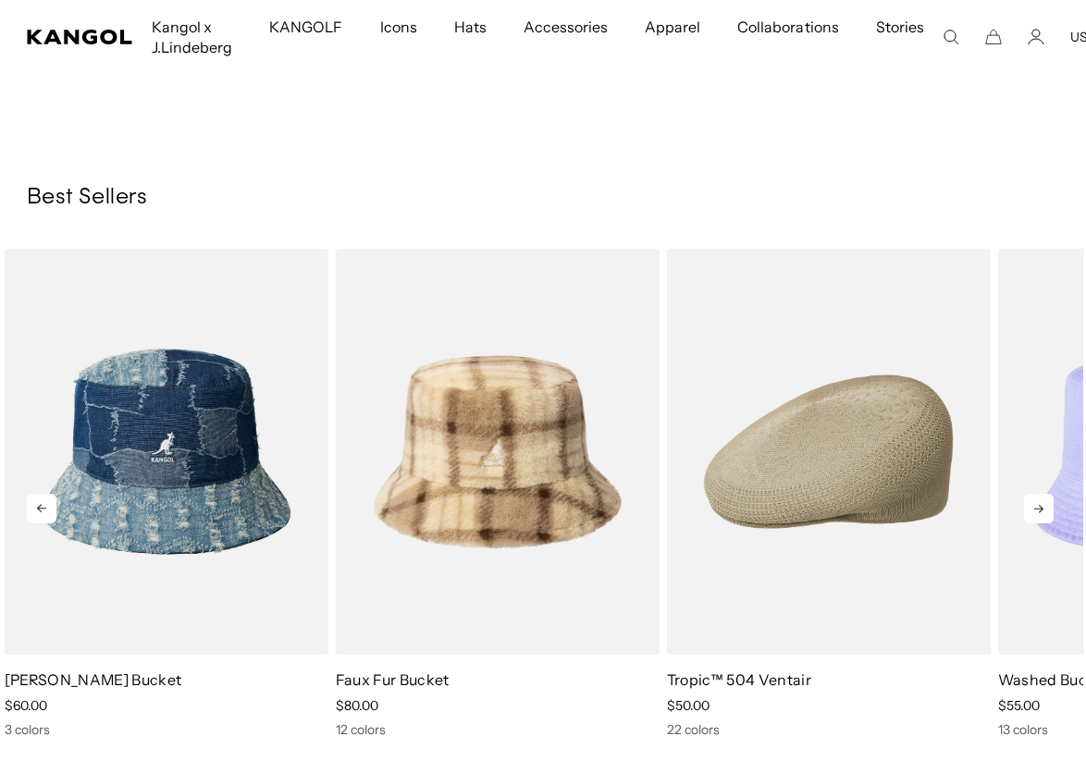
click at [1040, 512] on icon at bounding box center [1039, 509] width 30 height 30
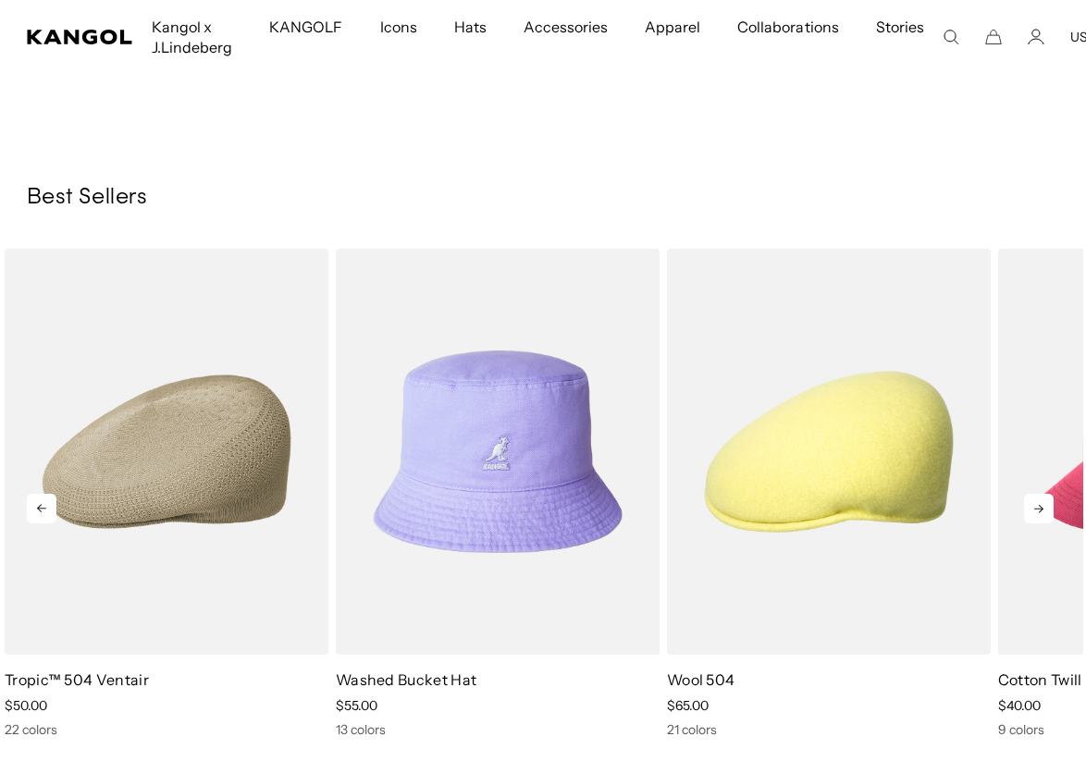
click at [1040, 512] on icon at bounding box center [1039, 509] width 30 height 30
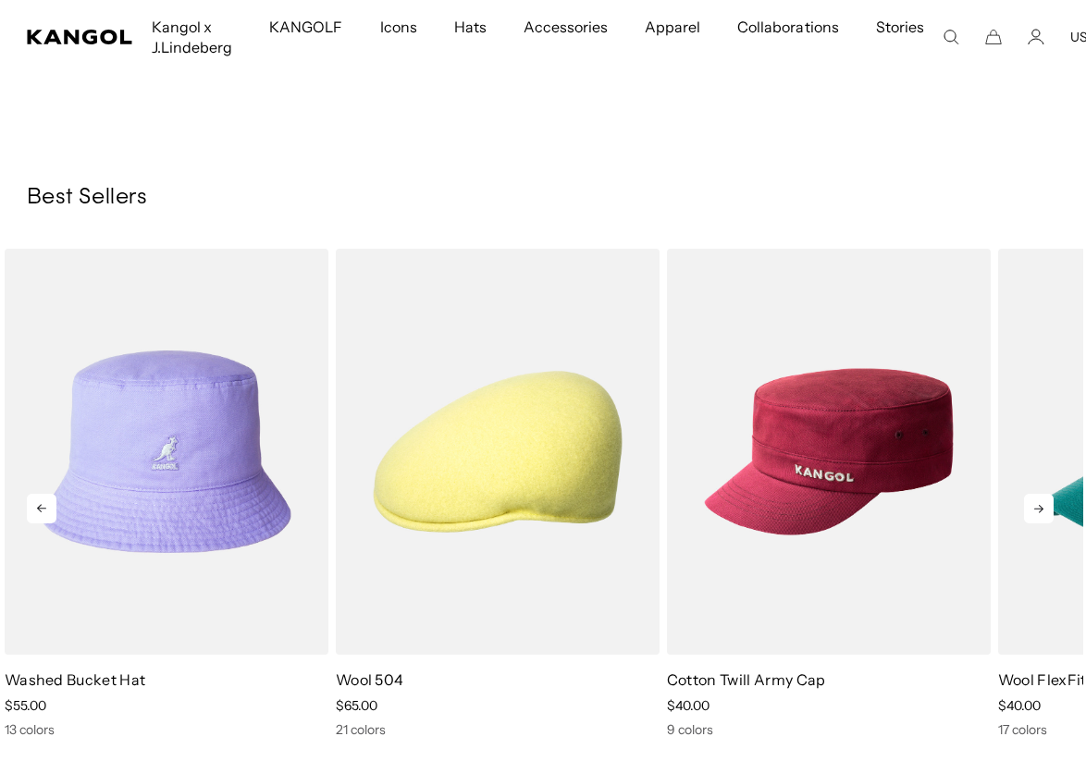
click at [1040, 512] on icon at bounding box center [1039, 509] width 30 height 30
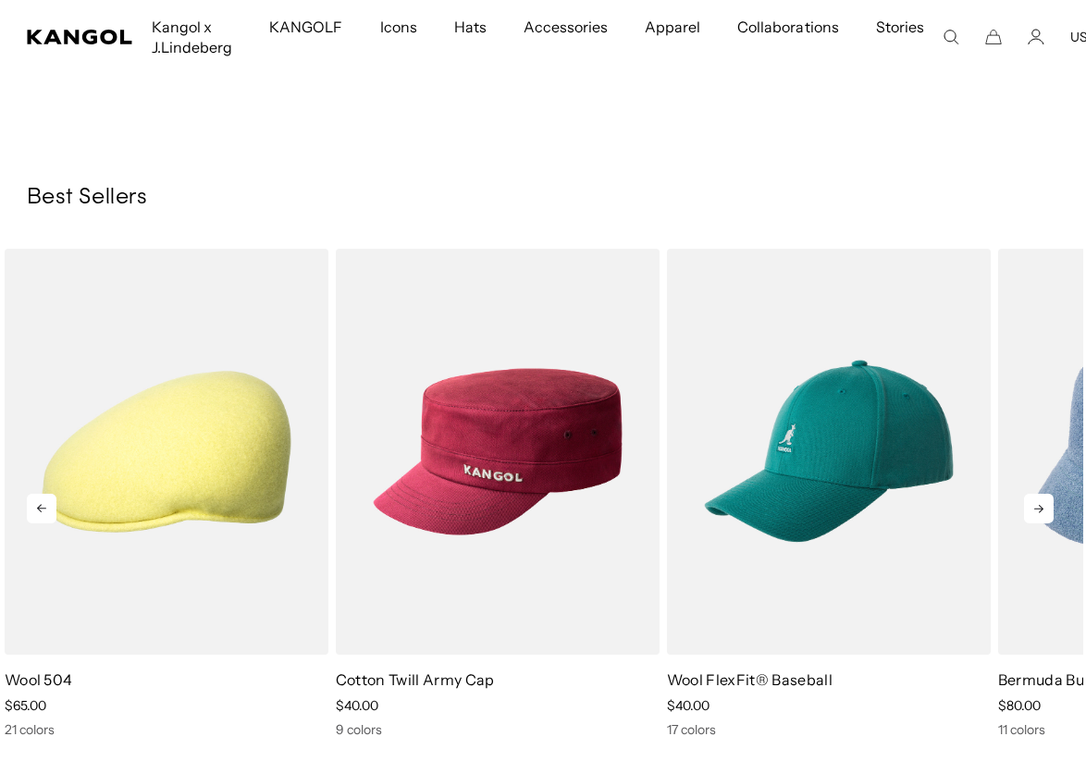
click at [1040, 512] on icon at bounding box center [1039, 509] width 30 height 30
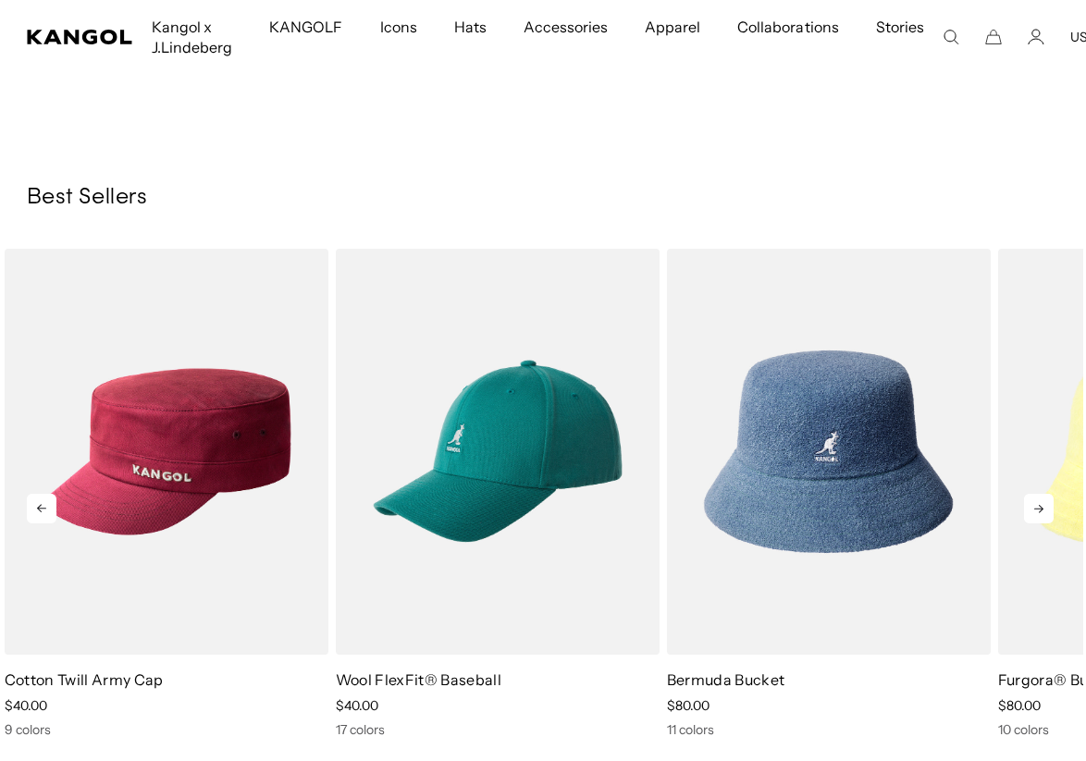
click at [1040, 512] on icon at bounding box center [1039, 509] width 30 height 30
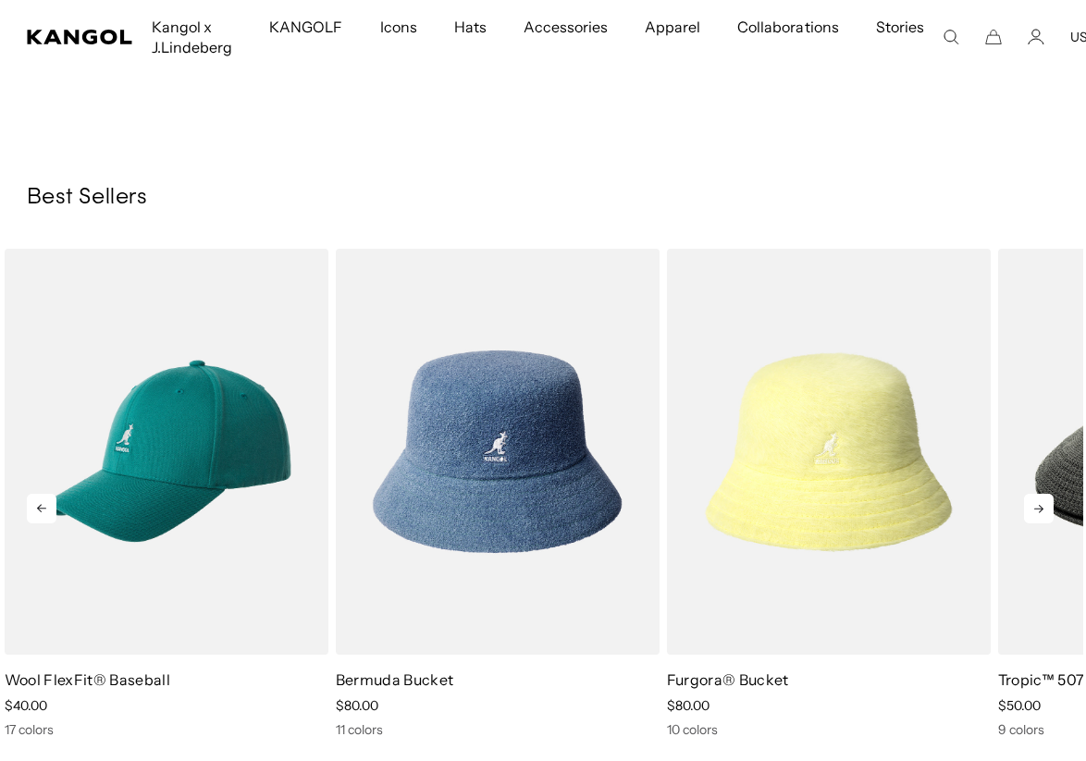
click at [1040, 512] on icon at bounding box center [1039, 509] width 30 height 30
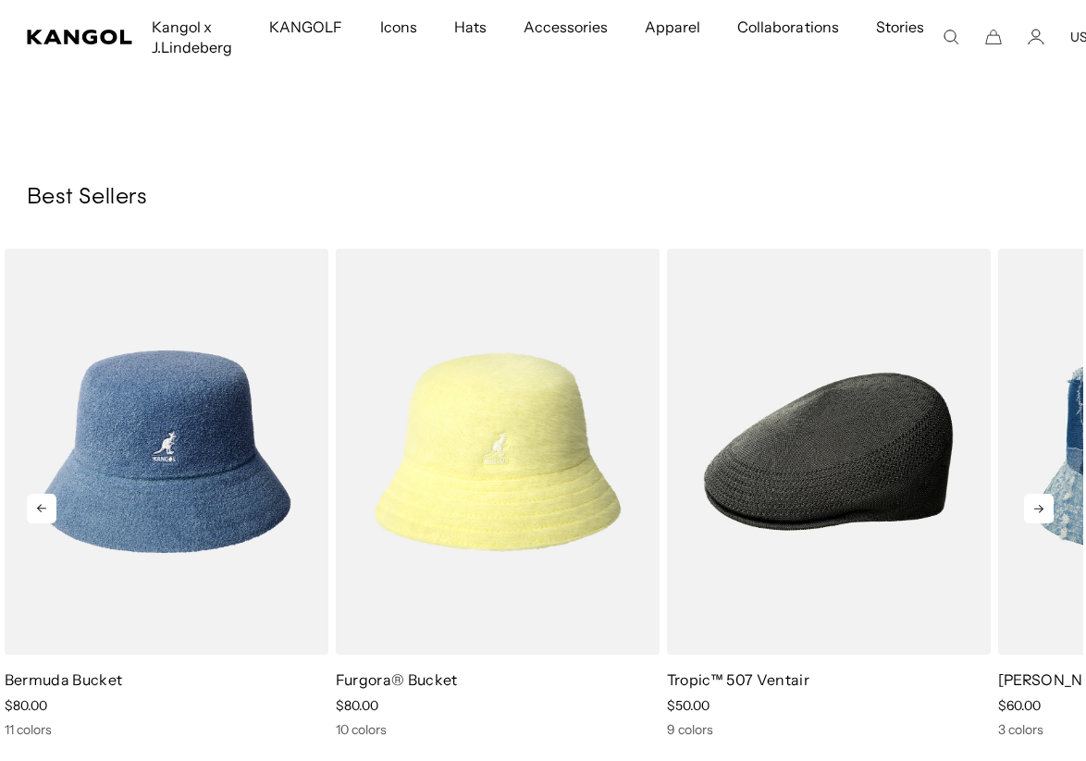
click at [1040, 512] on icon at bounding box center [1039, 509] width 30 height 30
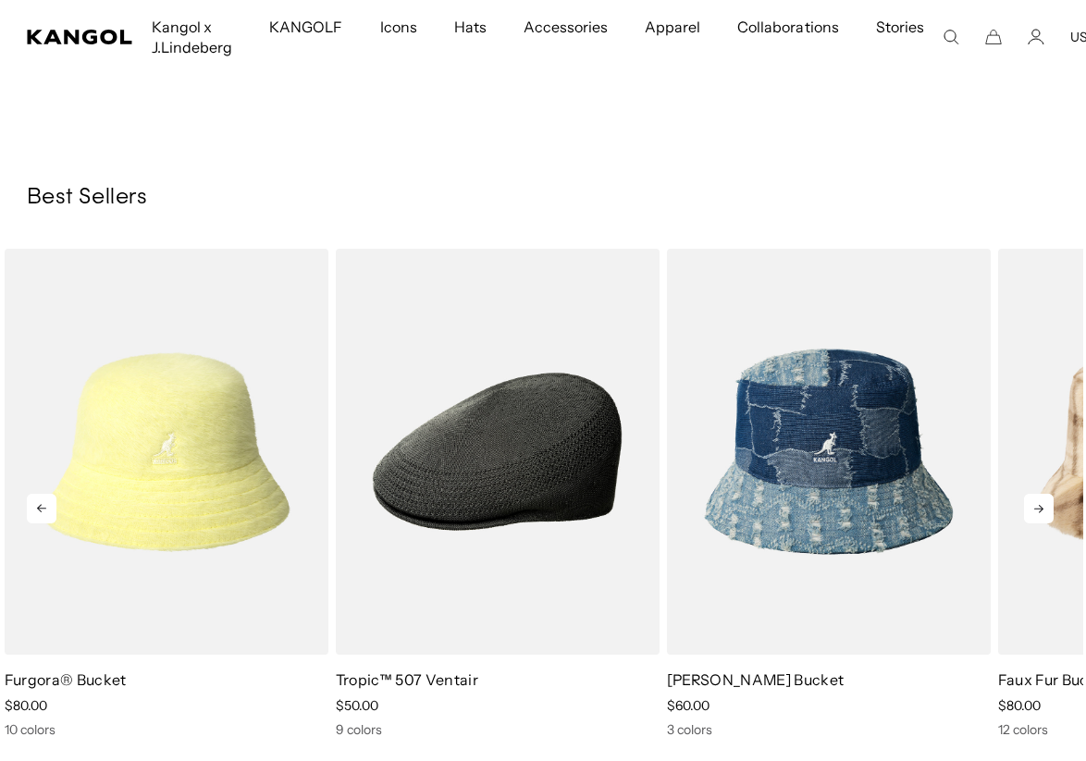
click at [1040, 512] on icon at bounding box center [1039, 509] width 30 height 30
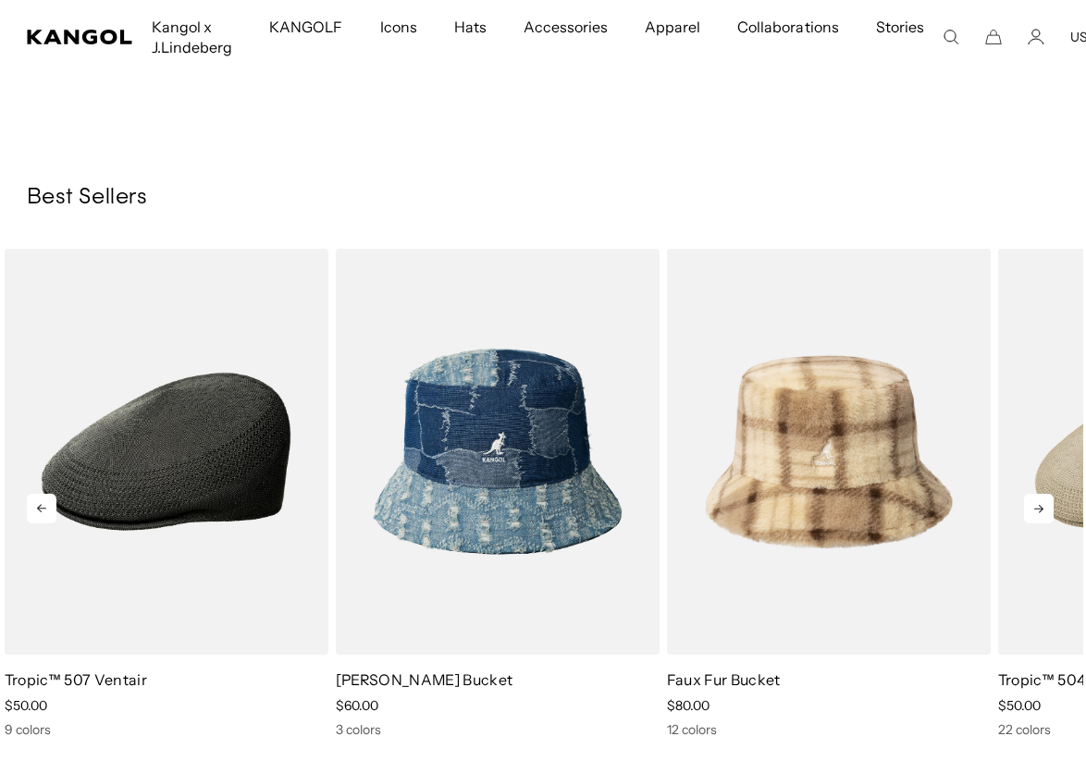
click at [1040, 512] on icon at bounding box center [1039, 509] width 30 height 30
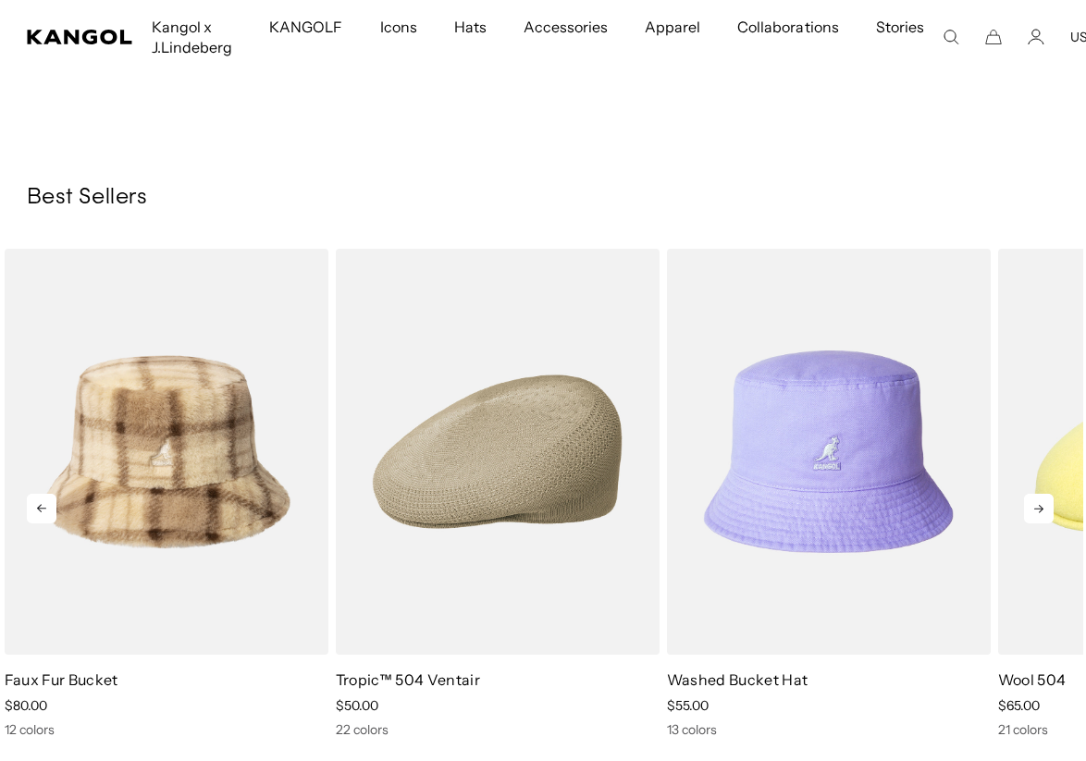
click at [1040, 512] on icon at bounding box center [1039, 509] width 30 height 30
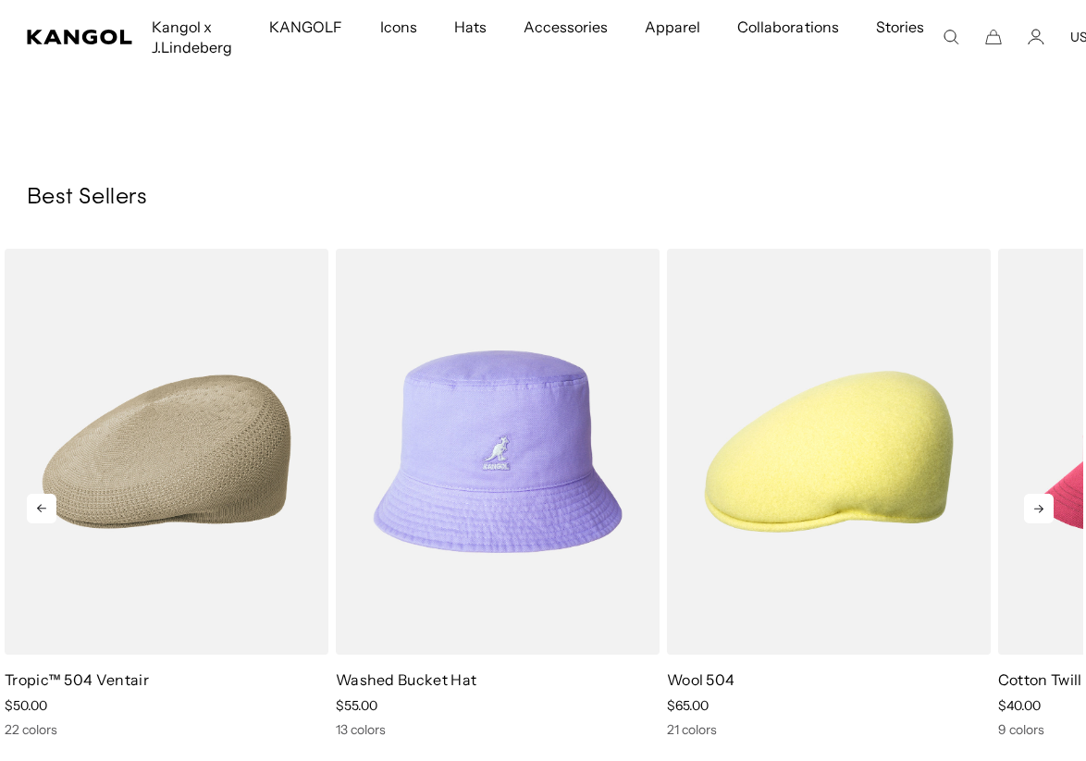
click at [1040, 512] on icon at bounding box center [1039, 509] width 30 height 30
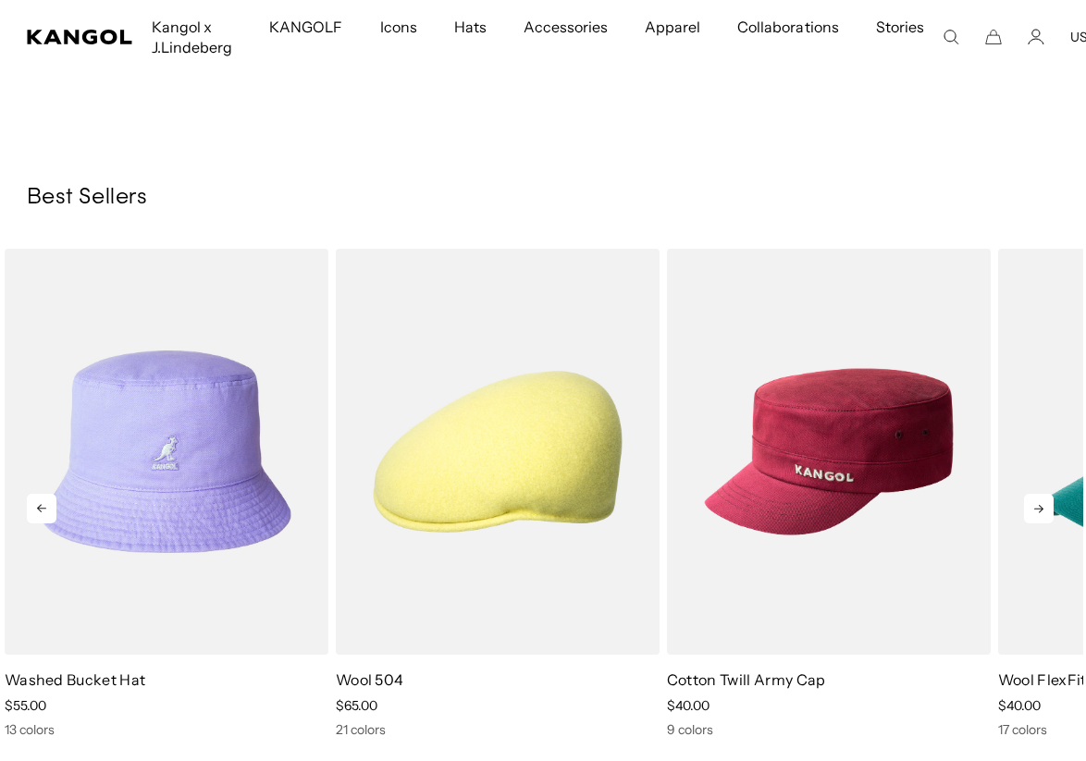
click at [1040, 512] on icon at bounding box center [1039, 509] width 30 height 30
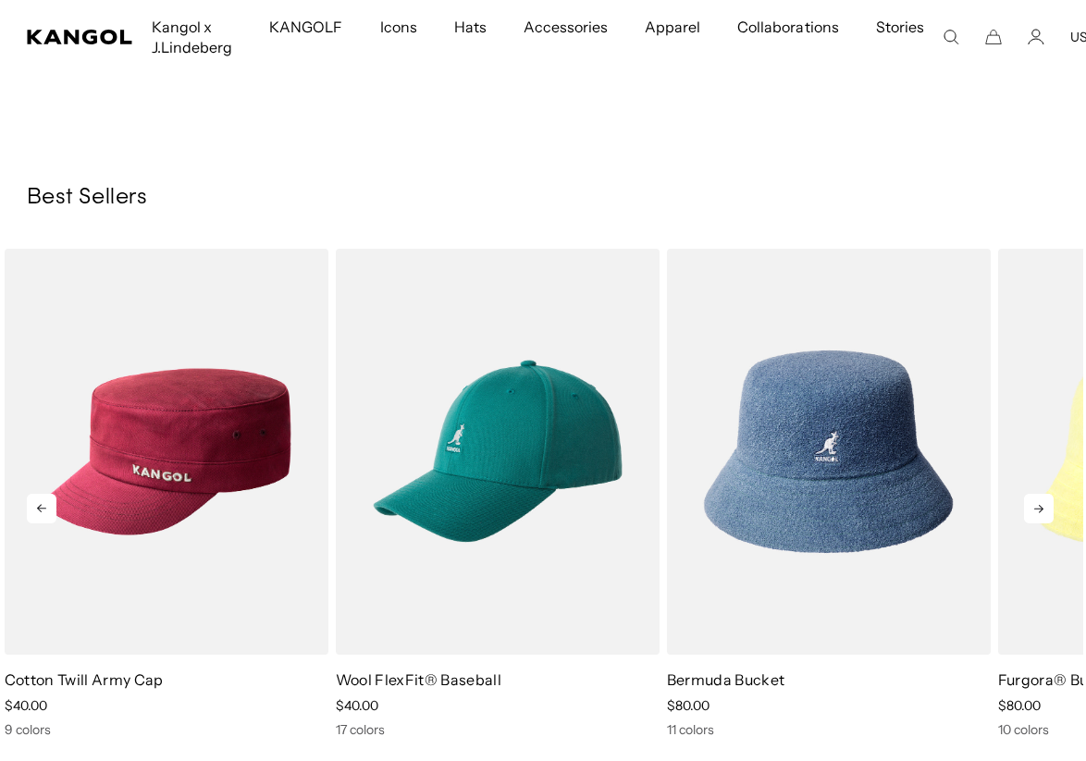
click at [1040, 512] on icon at bounding box center [1039, 509] width 30 height 30
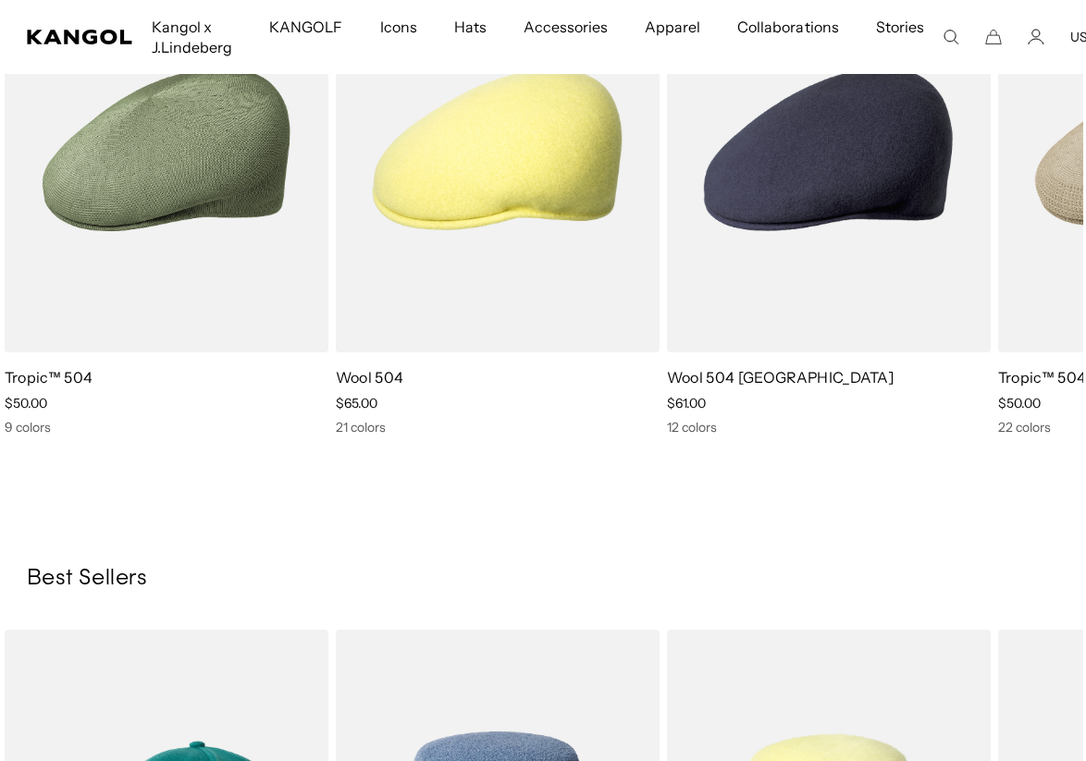
scroll to position [0, 0]
